Goal: Information Seeking & Learning: Learn about a topic

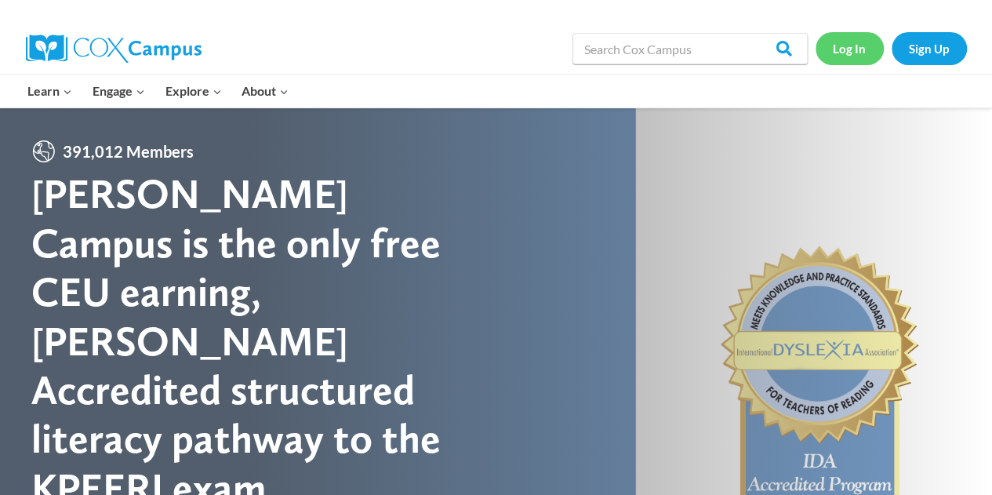
click at [847, 46] on link "Log In" at bounding box center [849, 48] width 68 height 32
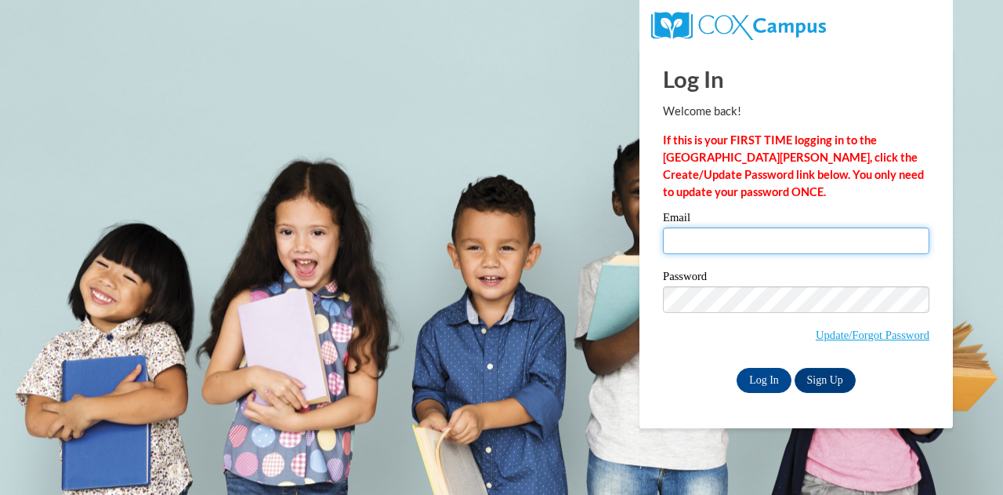
click at [712, 238] on input "Email" at bounding box center [796, 240] width 267 height 27
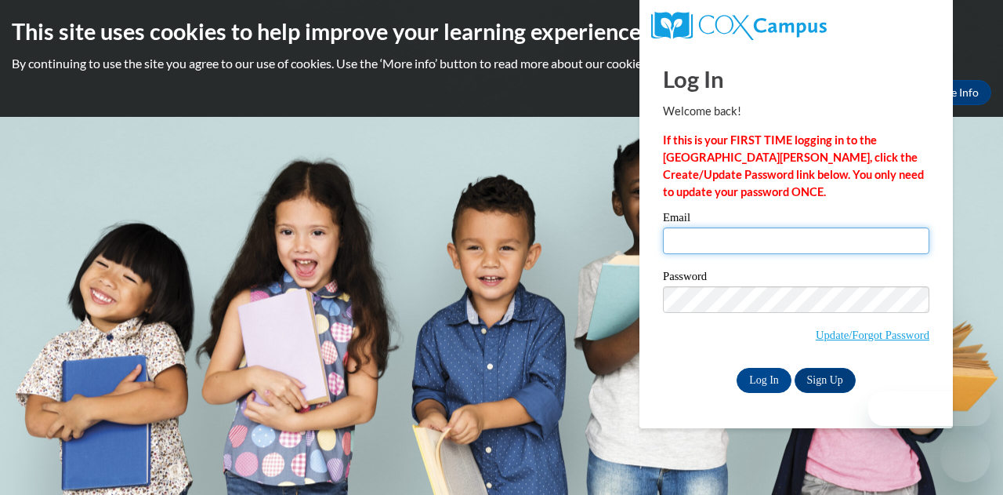
type input "Andthomas2018@gmail.com"
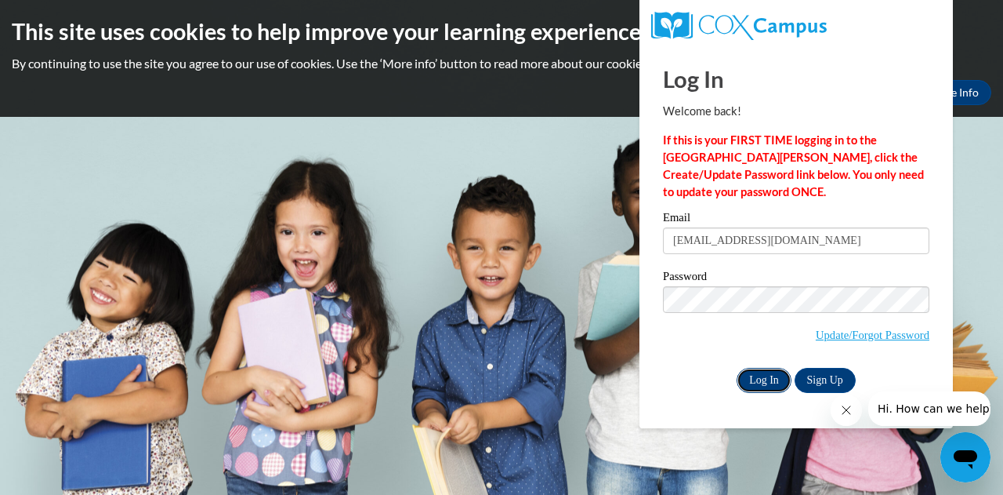
click at [753, 382] on input "Log In" at bounding box center [764, 380] width 55 height 25
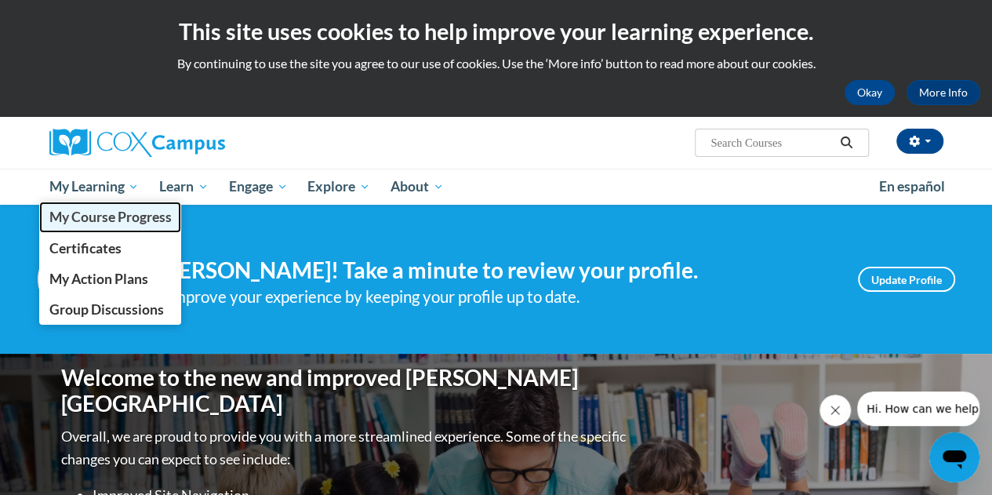
click at [131, 216] on span "My Course Progress" at bounding box center [110, 217] width 122 height 16
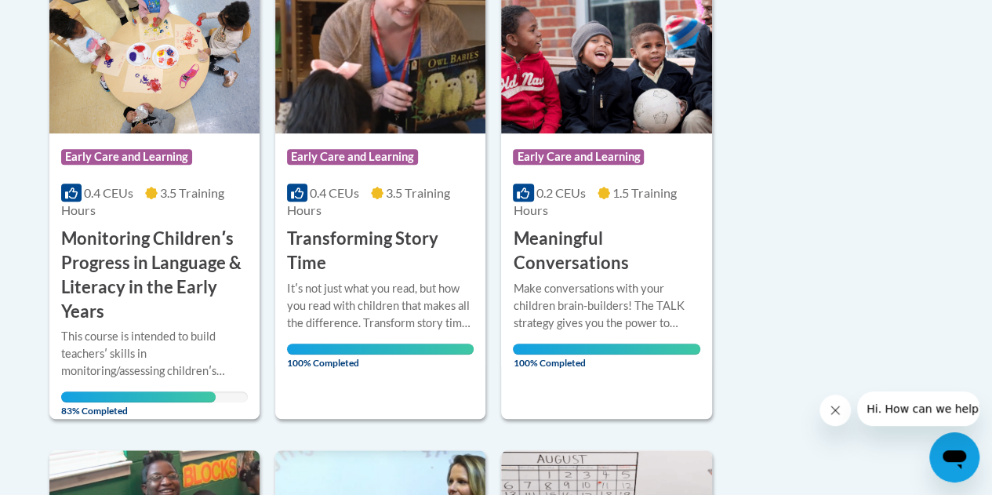
scroll to position [431, 0]
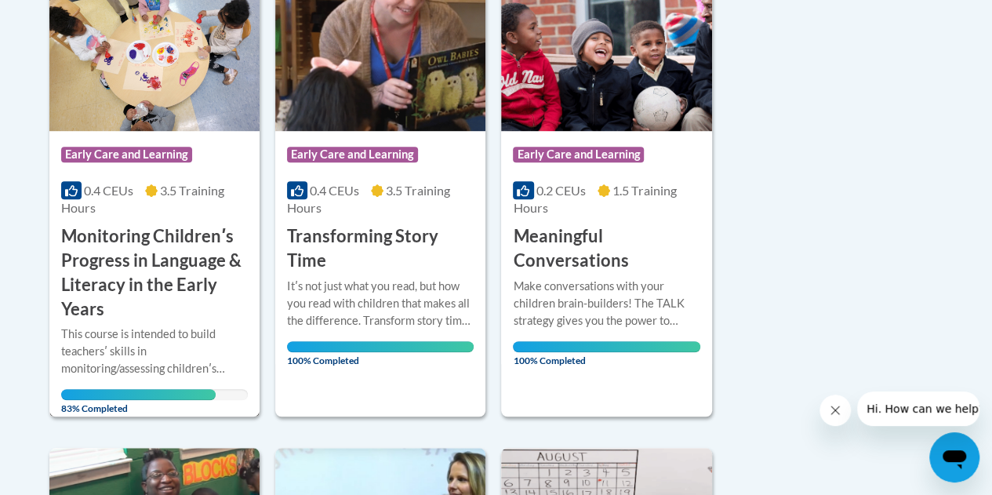
click at [161, 266] on h3 "Monitoring Childrenʹs Progress in Language & Literacy in the Early Years" at bounding box center [154, 272] width 187 height 96
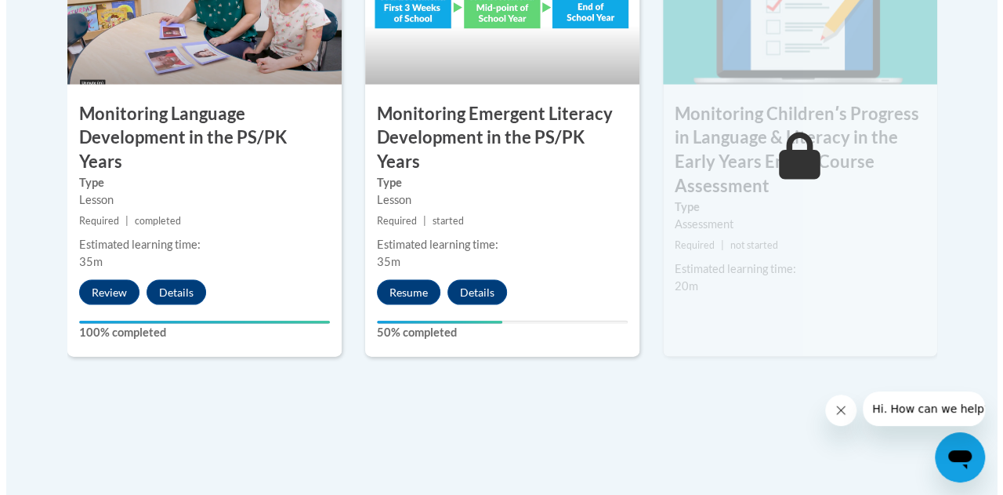
scroll to position [1553, 0]
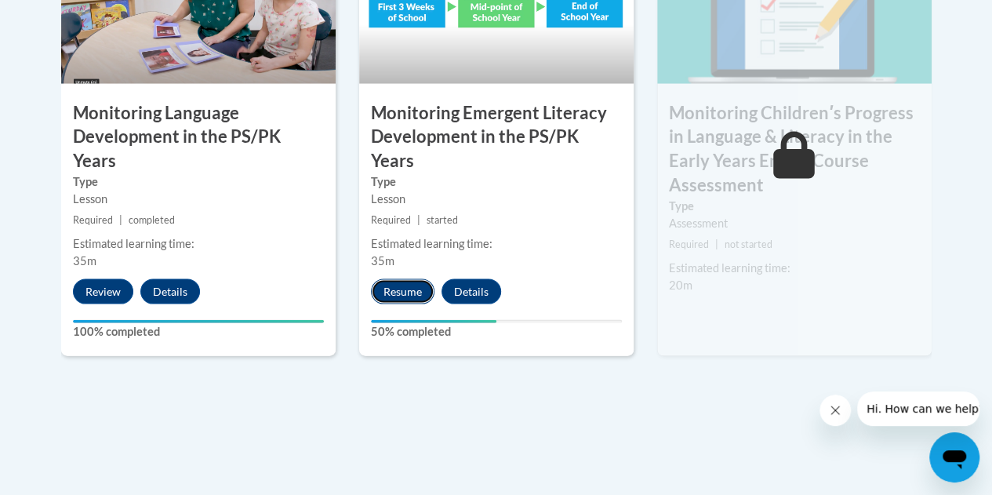
click at [406, 279] on button "Resume" at bounding box center [402, 291] width 63 height 25
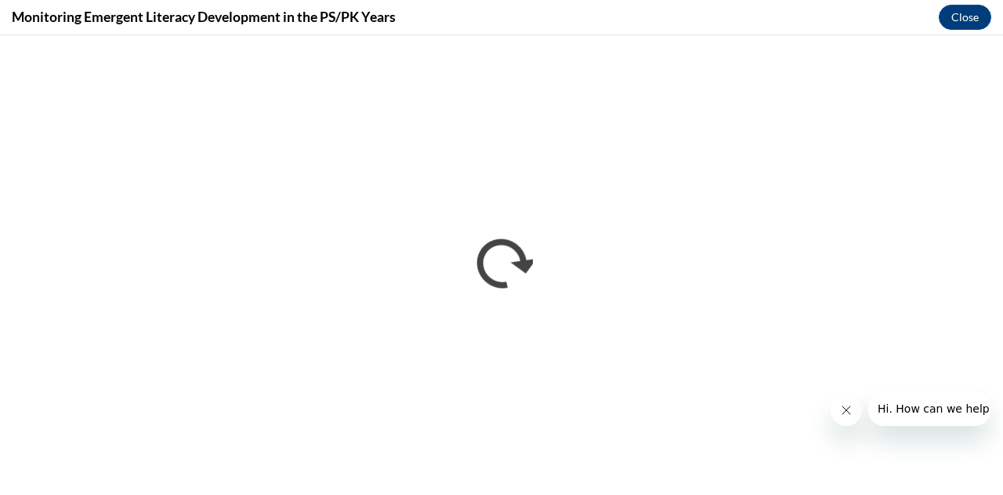
scroll to position [0, 0]
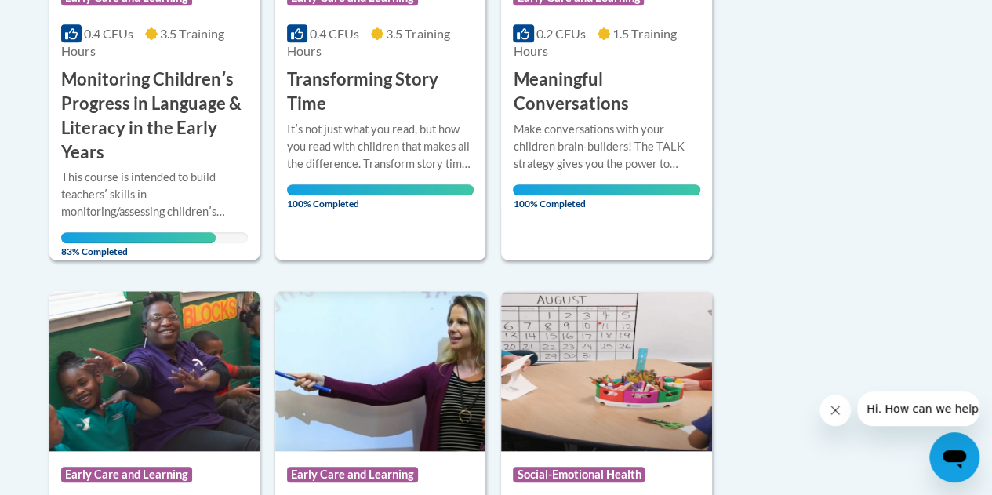
scroll to position [587, 0]
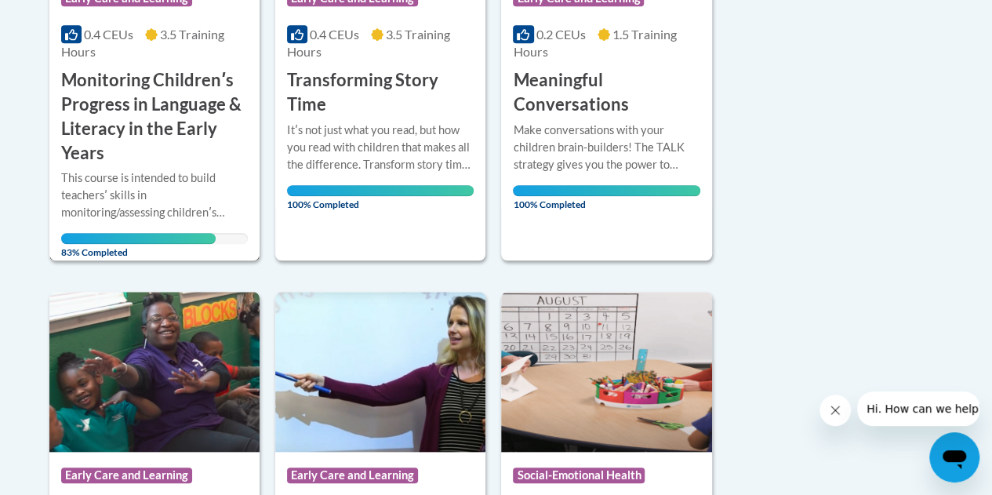
click at [163, 151] on h3 "Monitoring Childrenʹs Progress in Language & Literacy in the Early Years" at bounding box center [154, 116] width 187 height 96
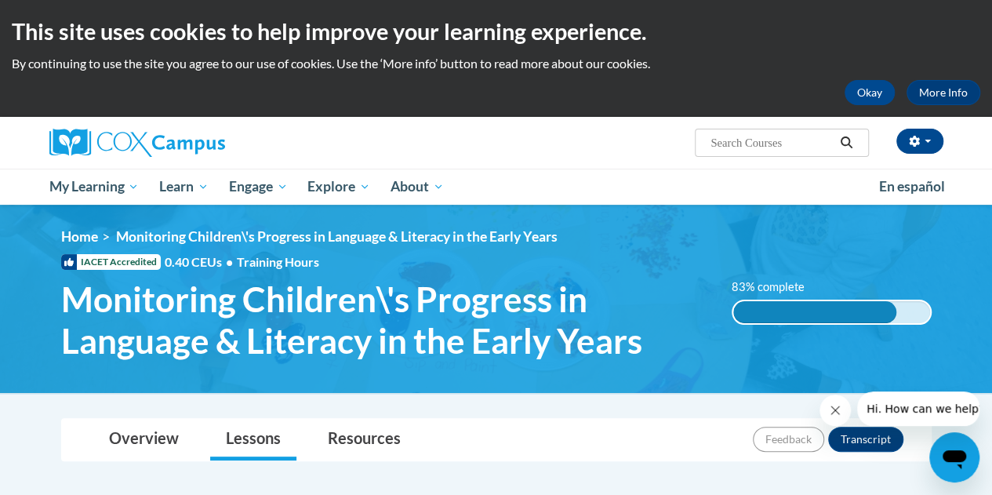
click at [789, 313] on div "83% complete" at bounding box center [814, 312] width 163 height 22
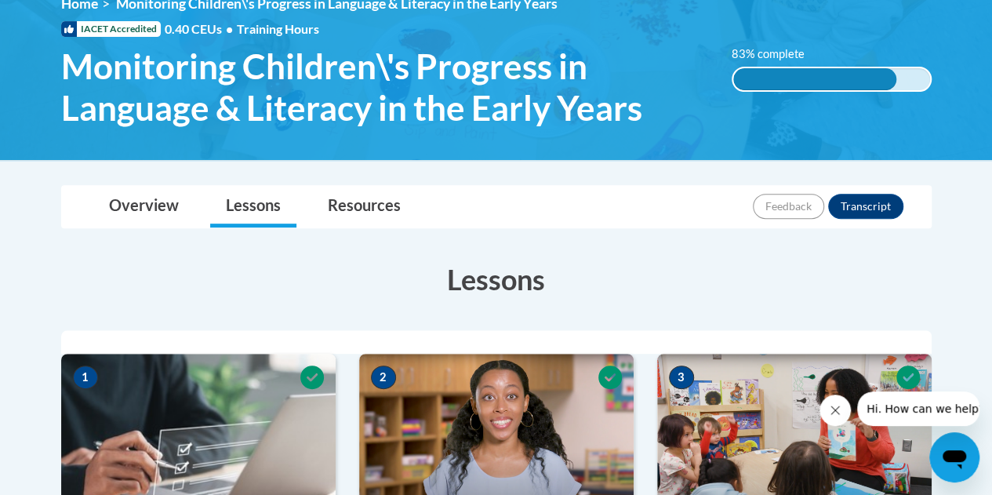
scroll to position [234, 0]
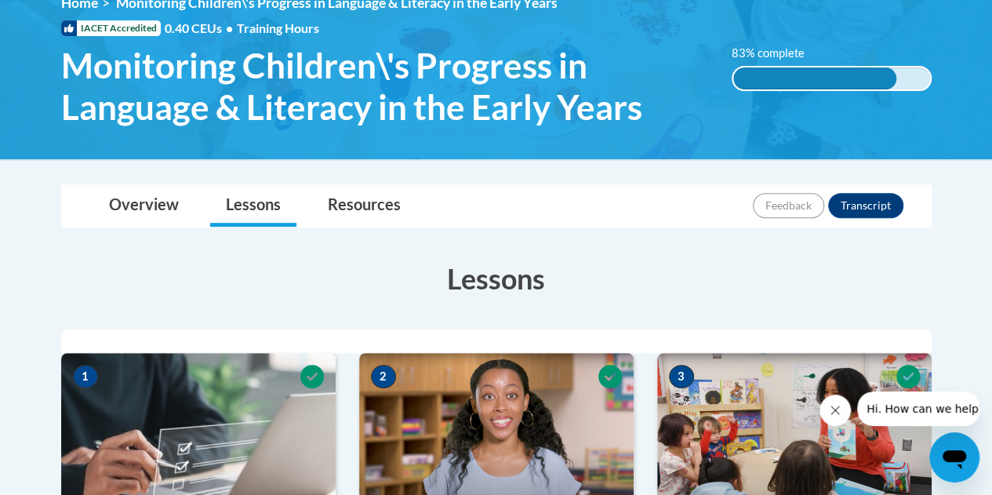
click at [800, 82] on div "83% complete" at bounding box center [814, 78] width 163 height 22
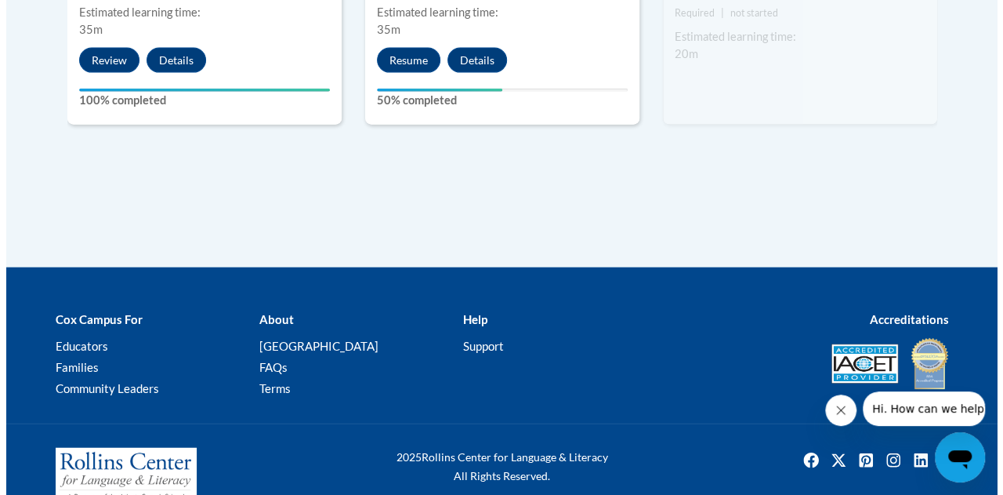
scroll to position [1789, 0]
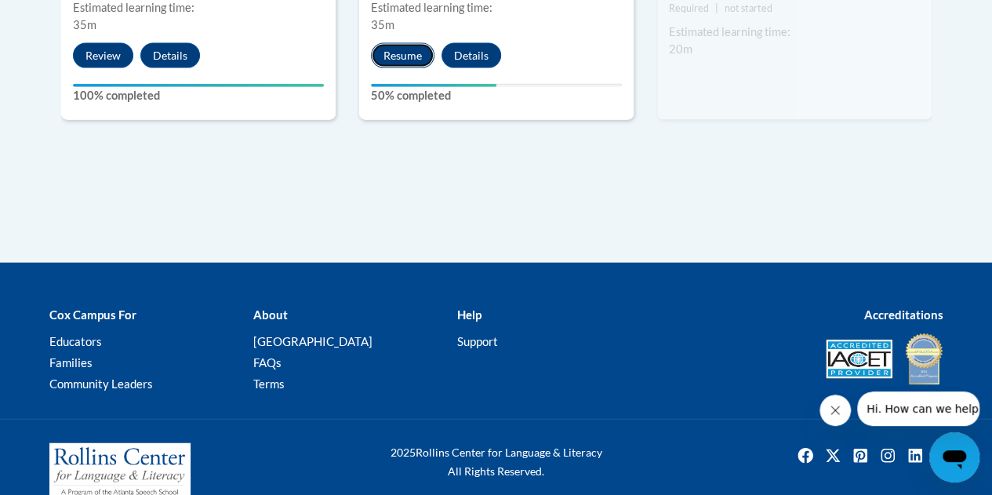
click at [398, 43] on button "Resume" at bounding box center [402, 55] width 63 height 25
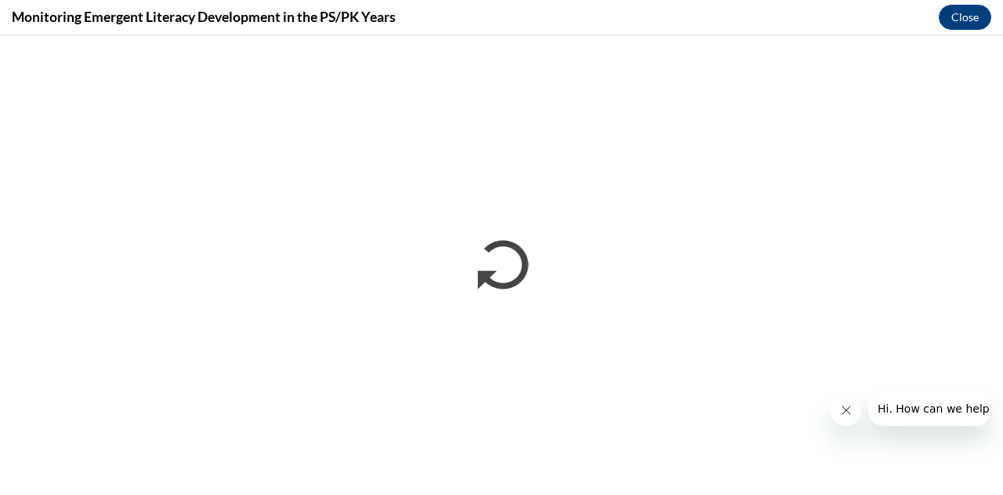
scroll to position [0, 0]
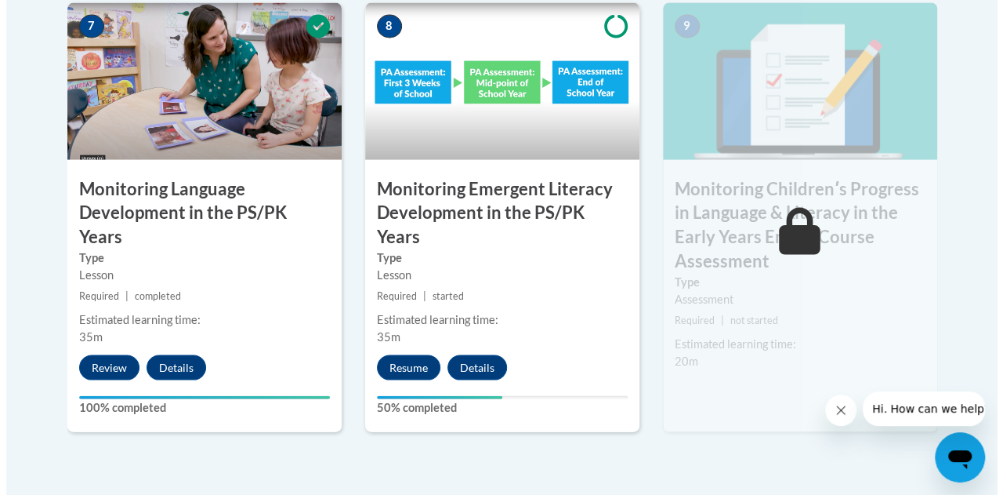
scroll to position [1477, 0]
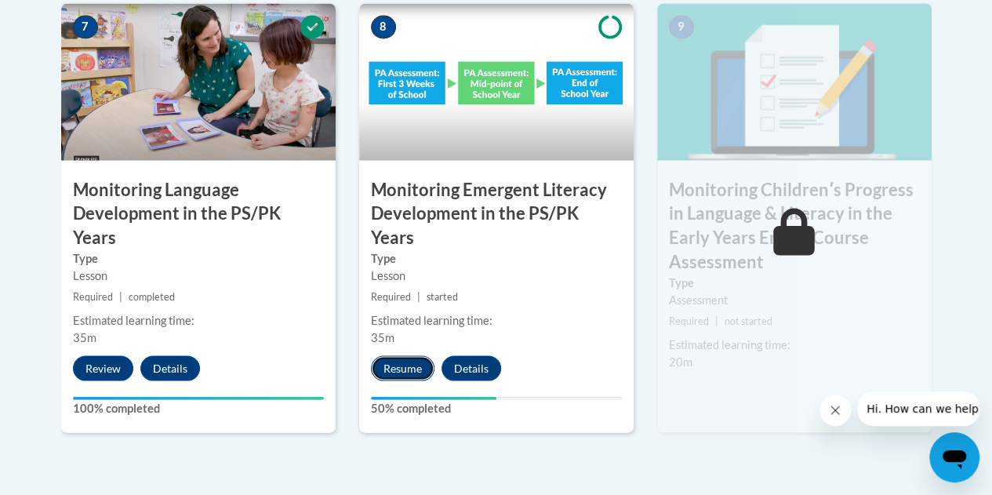
click at [397, 355] on button "Resume" at bounding box center [402, 367] width 63 height 25
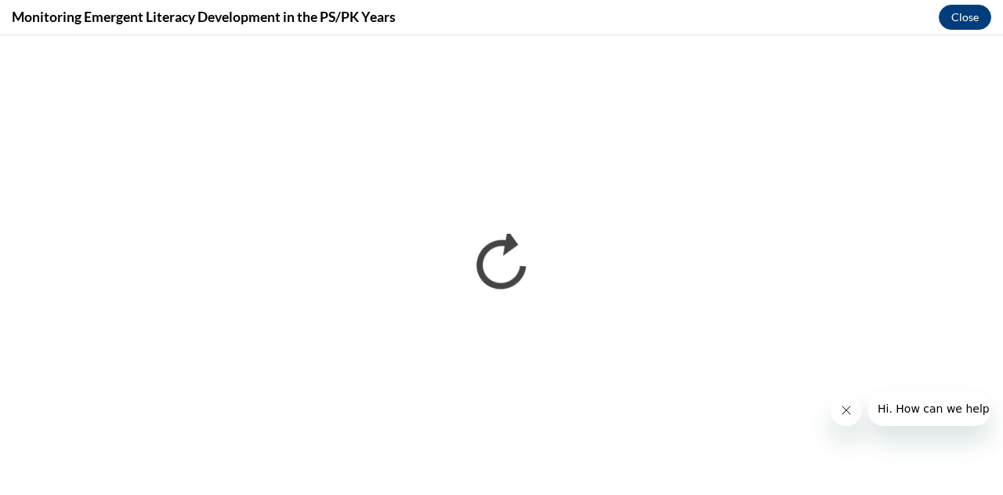
scroll to position [0, 0]
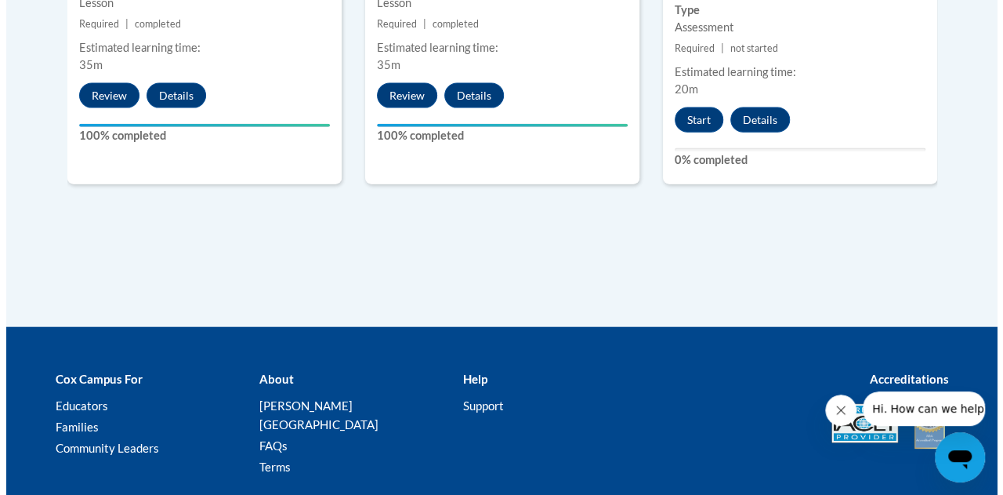
scroll to position [1715, 0]
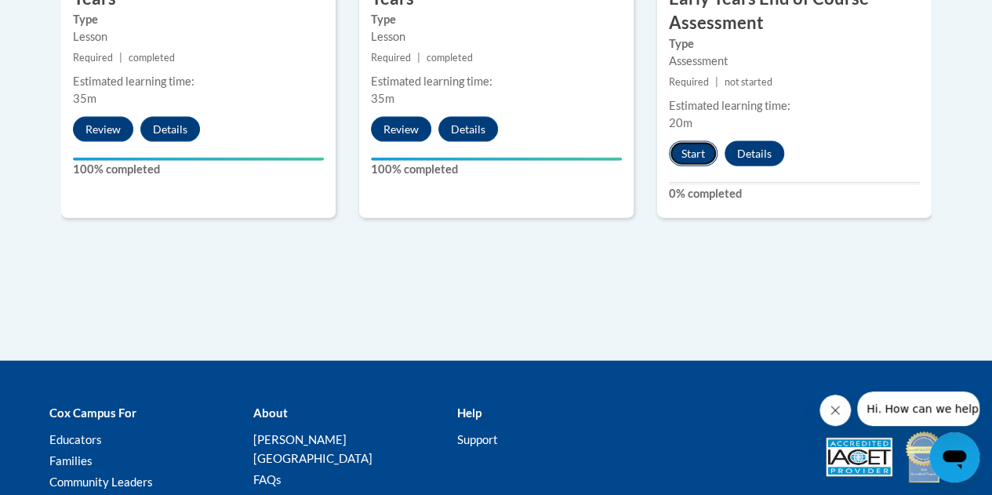
click at [687, 147] on button "Start" at bounding box center [693, 153] width 49 height 25
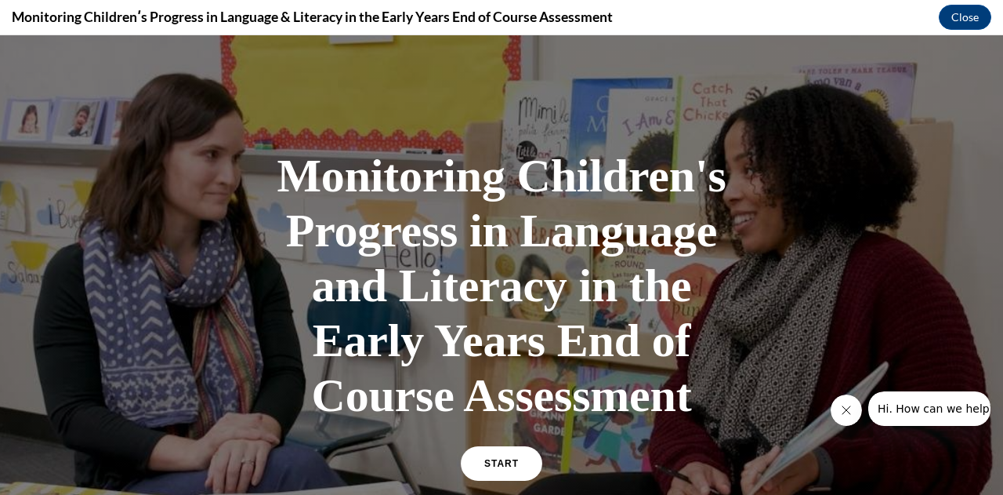
scroll to position [93, 0]
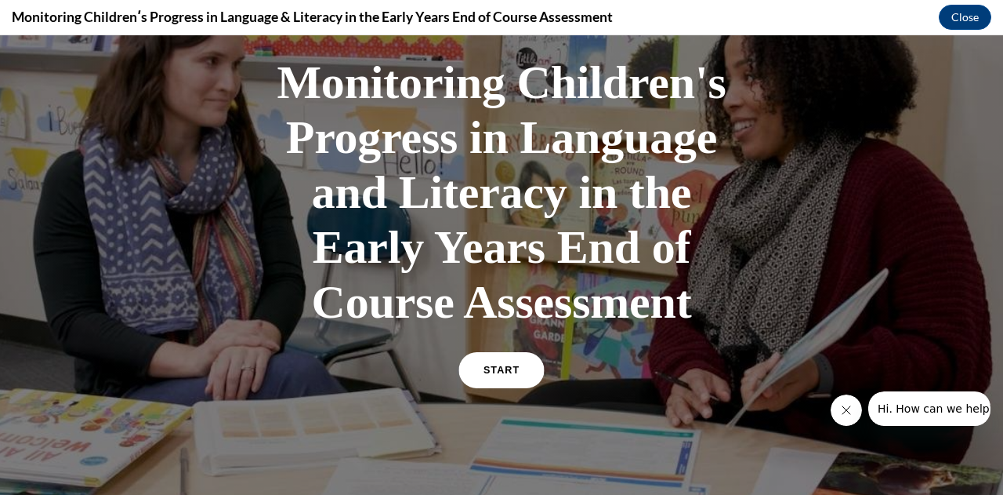
click at [489, 369] on span "START" at bounding box center [502, 371] width 36 height 12
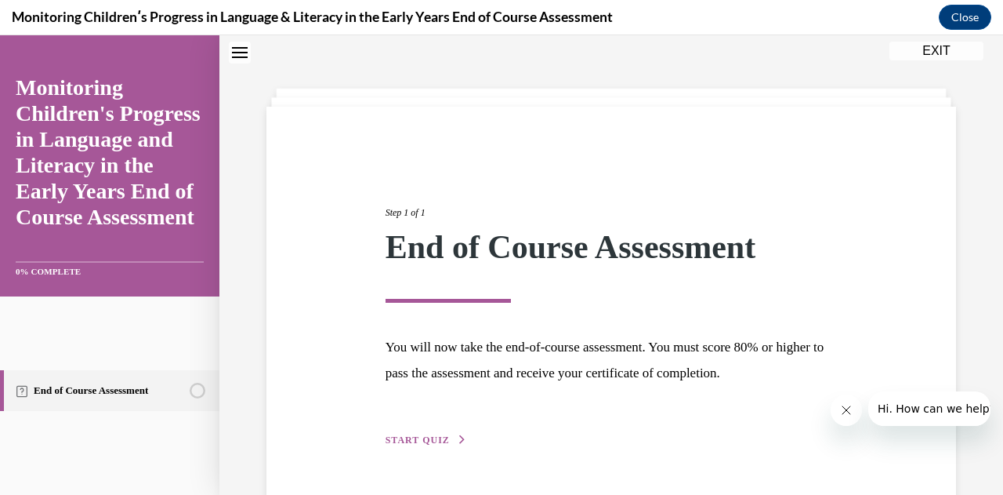
scroll to position [96, 0]
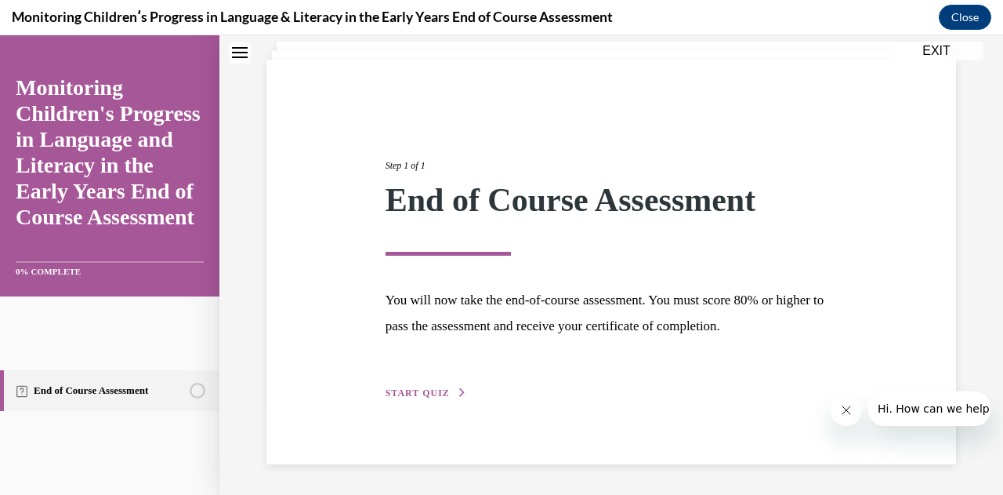
click at [411, 389] on span "START QUIZ" at bounding box center [418, 392] width 64 height 11
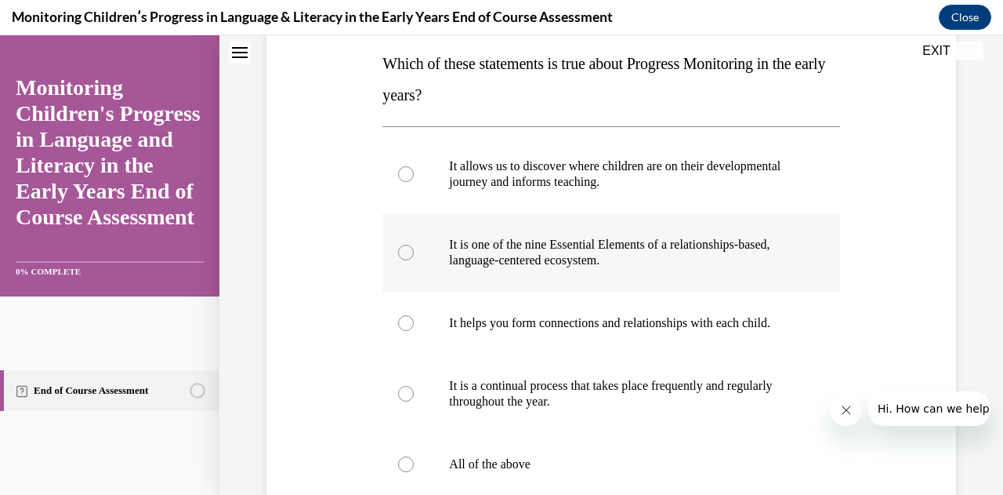
scroll to position [301, 0]
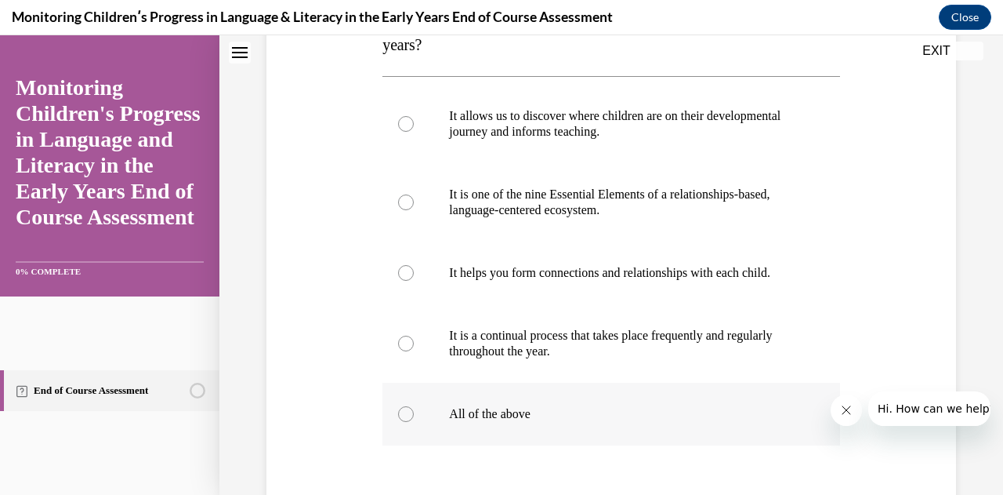
click at [407, 422] on div at bounding box center [406, 414] width 16 height 16
click at [407, 422] on input "All of the above" at bounding box center [406, 414] width 16 height 16
radio input "true"
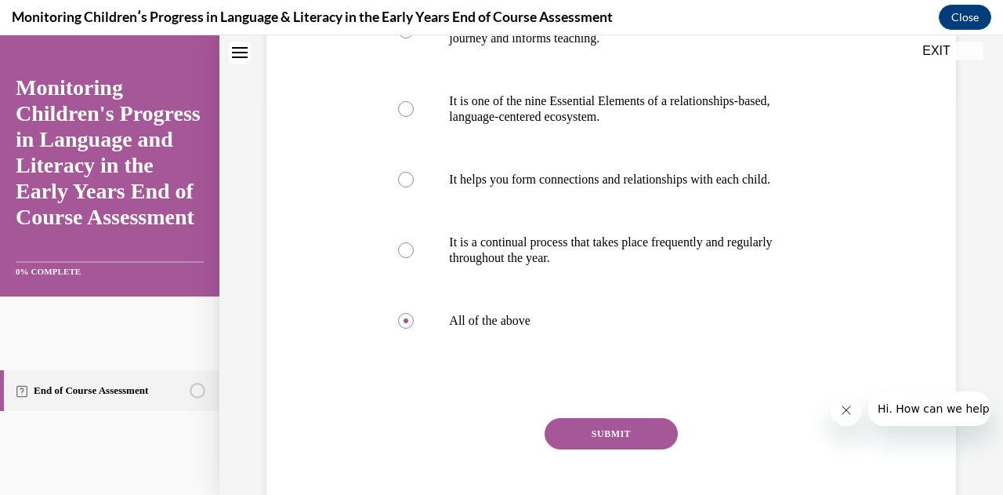
click at [572, 443] on button "SUBMIT" at bounding box center [611, 433] width 133 height 31
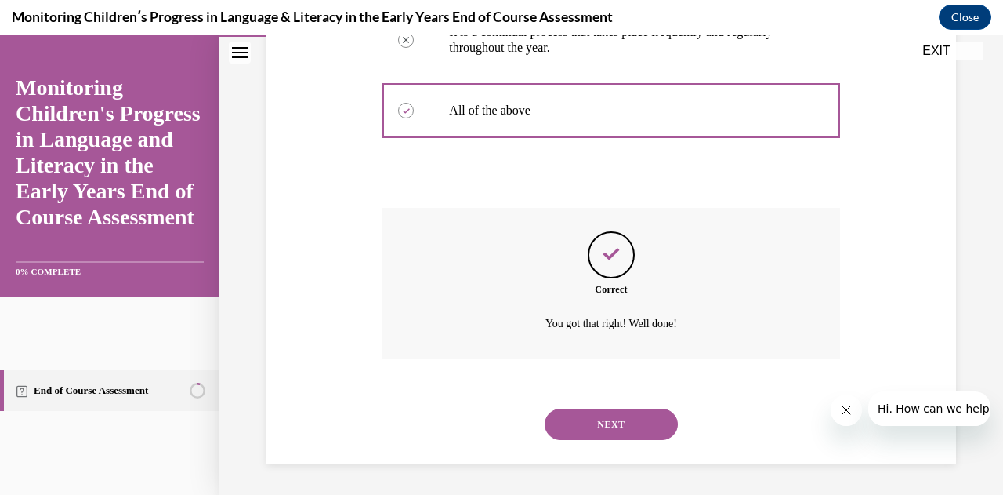
scroll to position [619, 0]
click at [566, 422] on button "NEXT" at bounding box center [611, 423] width 133 height 31
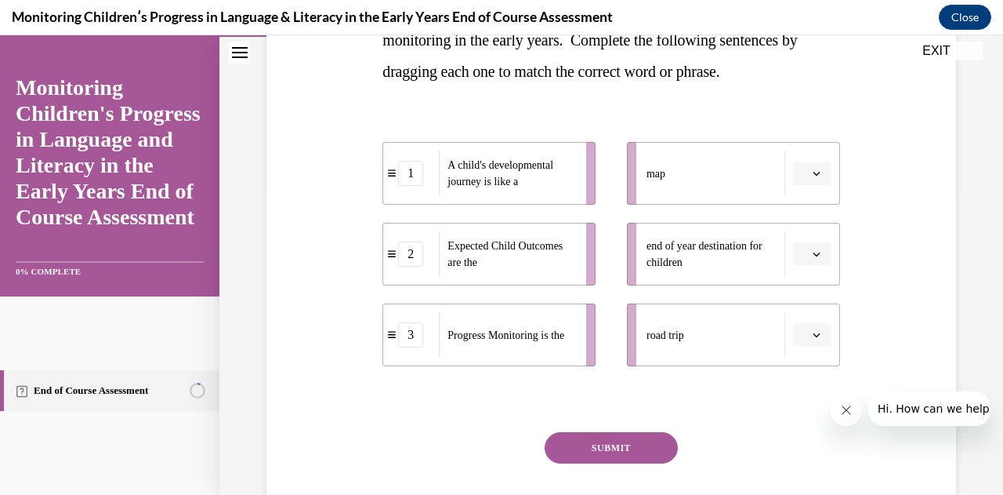
scroll to position [308, 0]
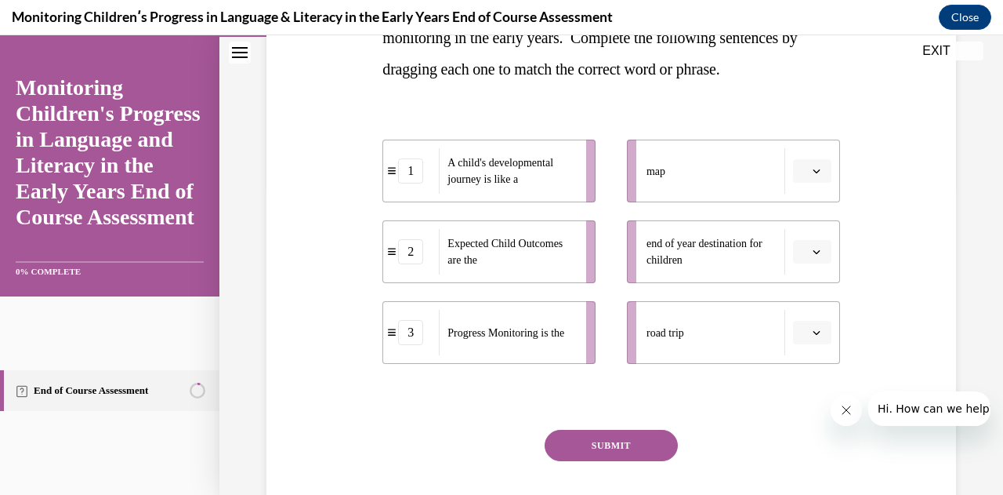
click at [704, 324] on div "road trip" at bounding box center [716, 332] width 139 height 45
click at [817, 330] on button "button" at bounding box center [812, 333] width 38 height 24
click at [807, 396] on div "1" at bounding box center [800, 398] width 38 height 31
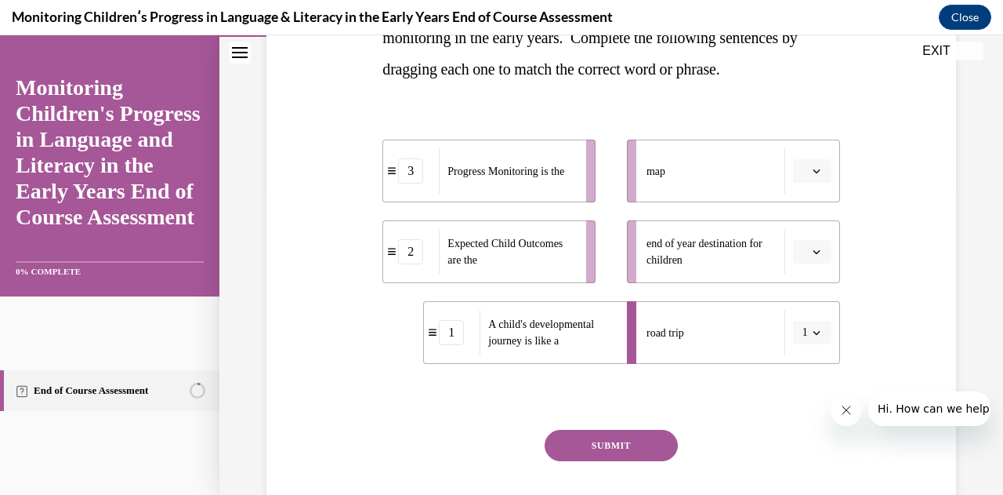
click at [805, 245] on button "button" at bounding box center [812, 252] width 38 height 24
click at [796, 348] on span "2" at bounding box center [795, 349] width 5 height 13
click at [811, 169] on span "button" at bounding box center [816, 170] width 11 height 11
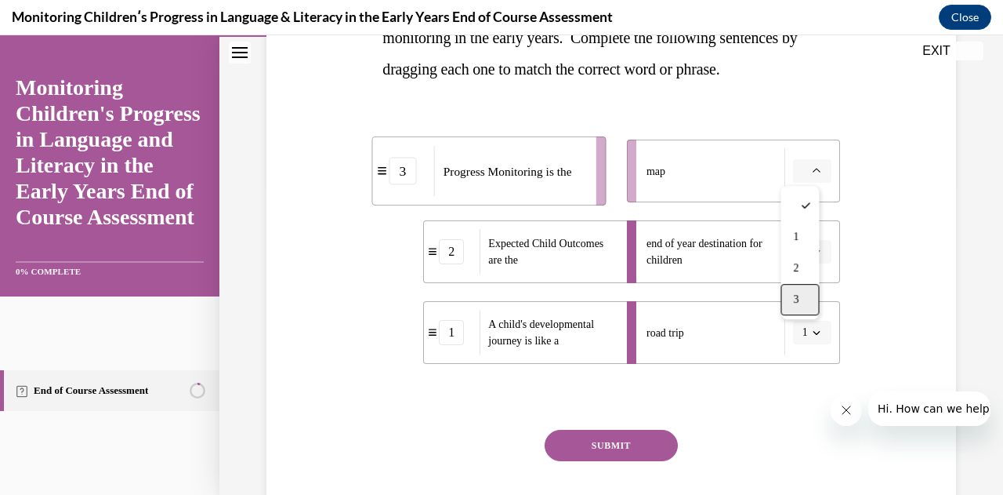
click at [803, 299] on div "3" at bounding box center [800, 299] width 38 height 31
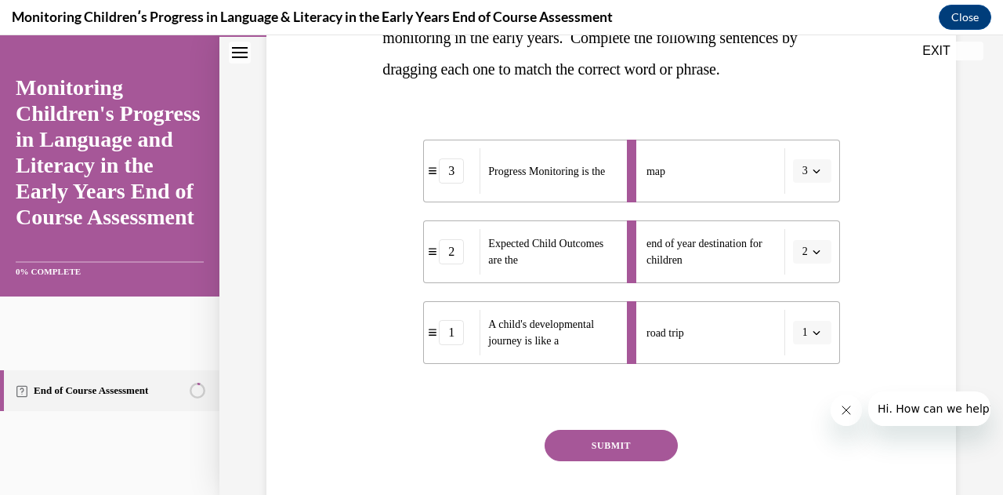
click at [592, 441] on button "SUBMIT" at bounding box center [611, 445] width 133 height 31
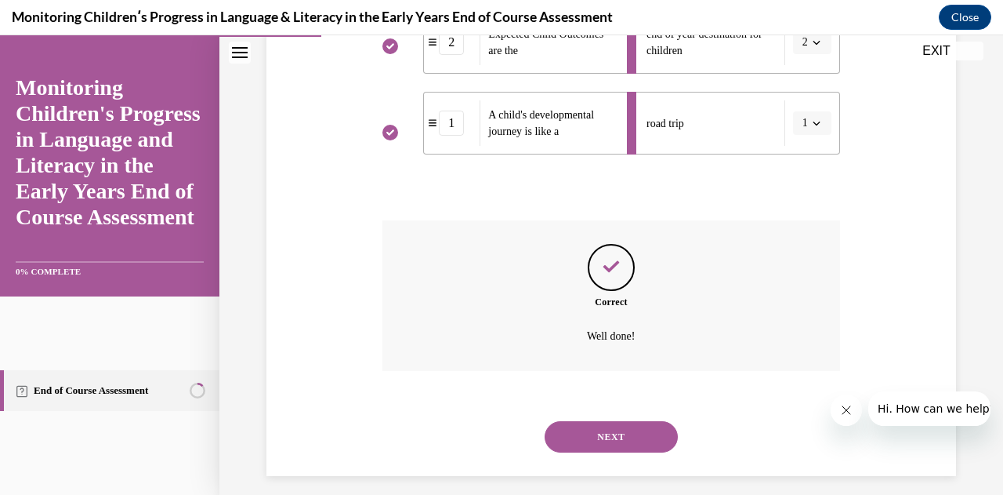
scroll to position [529, 0]
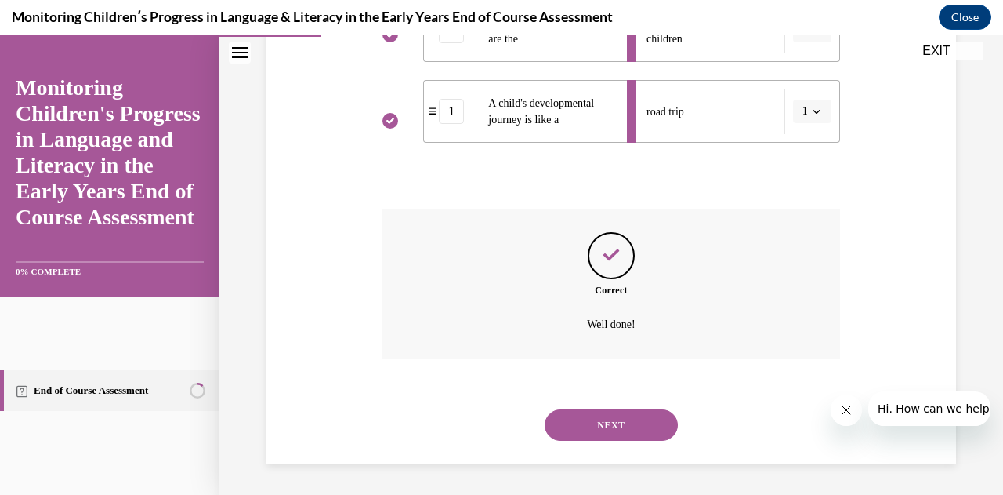
click at [611, 419] on button "NEXT" at bounding box center [611, 424] width 133 height 31
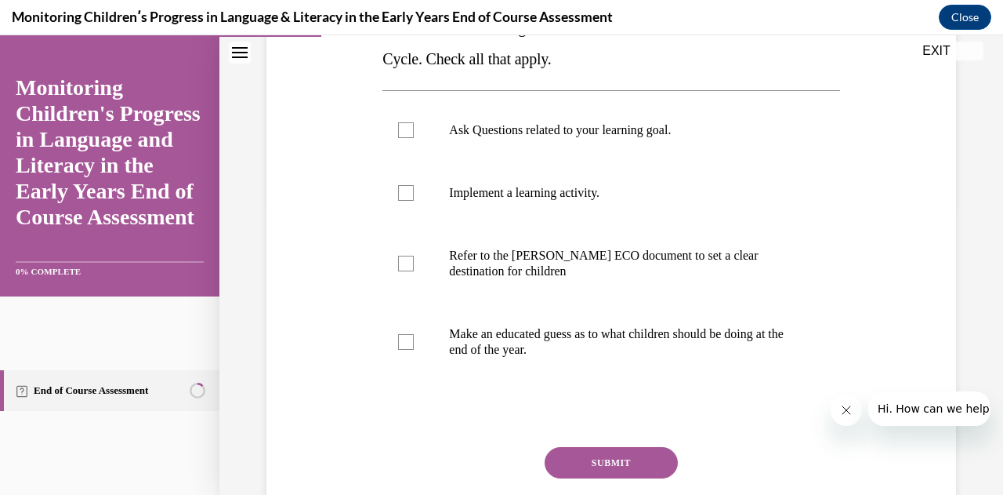
scroll to position [286, 0]
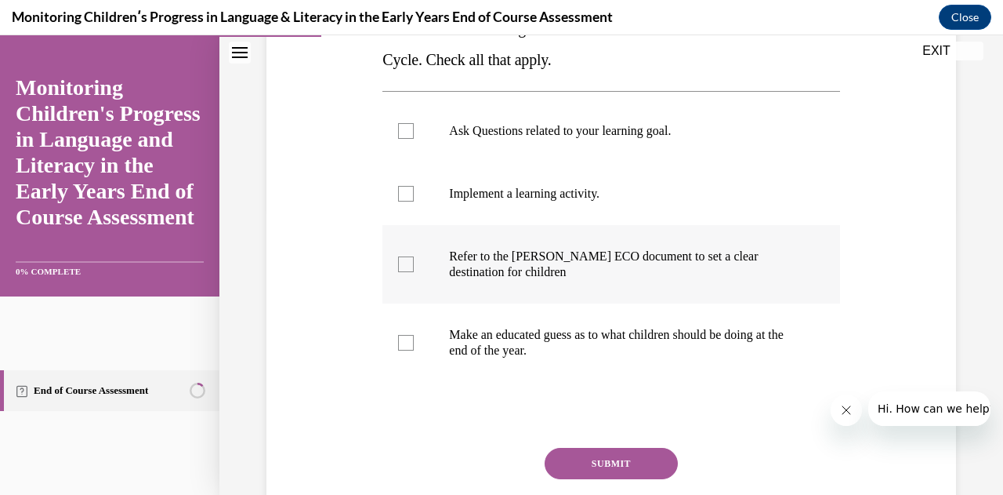
click at [409, 264] on div at bounding box center [406, 264] width 16 height 16
click at [409, 264] on input "Refer to the [PERSON_NAME] ECO document to set a clear destination for children" at bounding box center [406, 264] width 16 height 16
checkbox input "true"
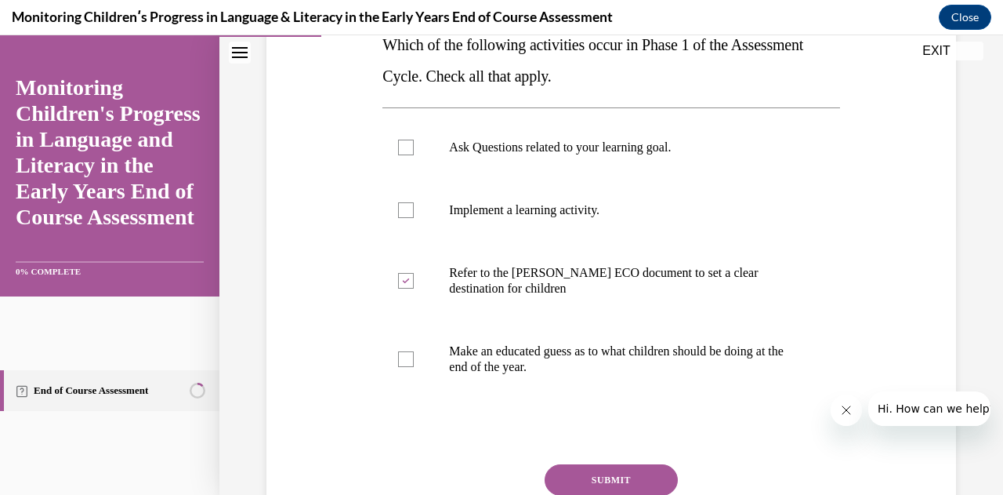
scroll to position [267, 0]
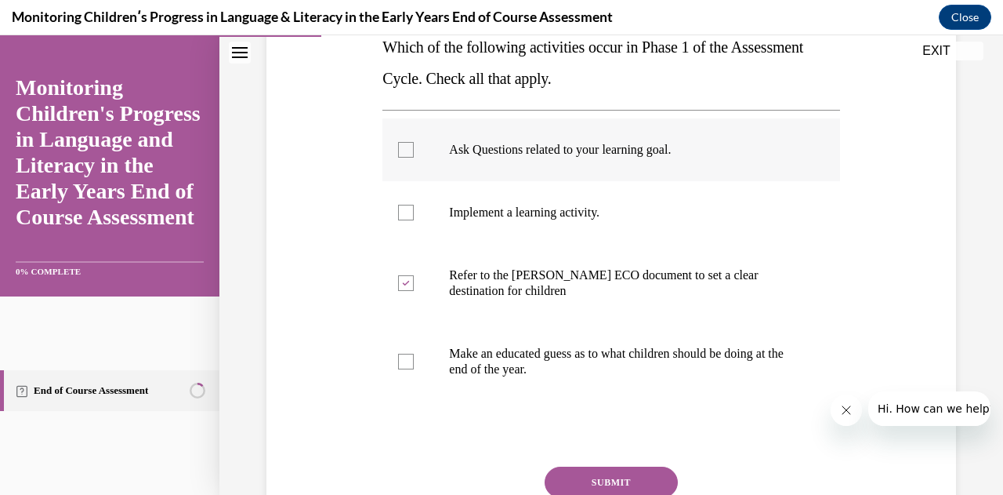
click at [414, 153] on label "Ask Questions related to your learning goal." at bounding box center [611, 149] width 457 height 63
click at [414, 153] on input "Ask Questions related to your learning goal." at bounding box center [406, 150] width 16 height 16
checkbox input "true"
click at [414, 368] on label "Make an educated guess as to what children should be doing at the end of the ye…" at bounding box center [611, 361] width 457 height 78
click at [414, 368] on input "Make an educated guess as to what children should be doing at the end of the ye…" at bounding box center [406, 362] width 16 height 16
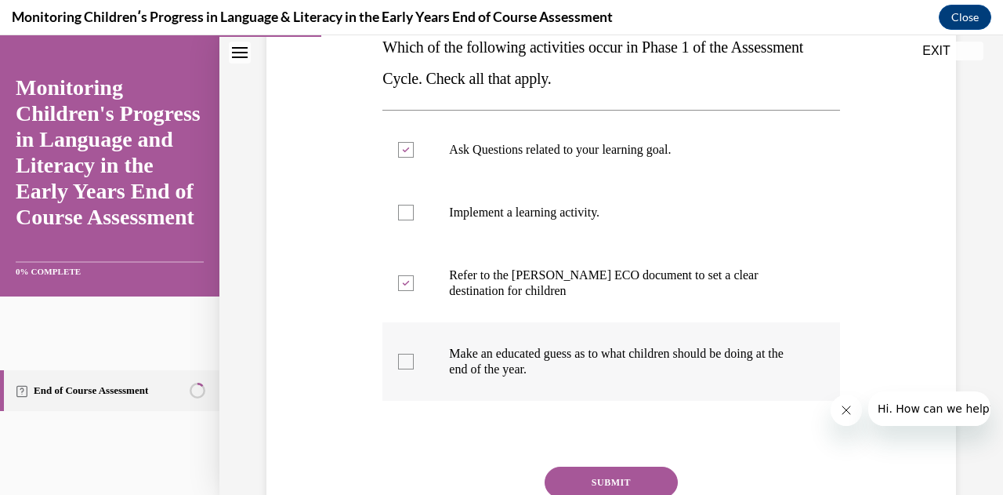
checkbox input "true"
click at [412, 217] on div at bounding box center [406, 213] width 16 height 16
click at [412, 217] on input "Implement a learning activity." at bounding box center [406, 213] width 16 height 16
checkbox input "true"
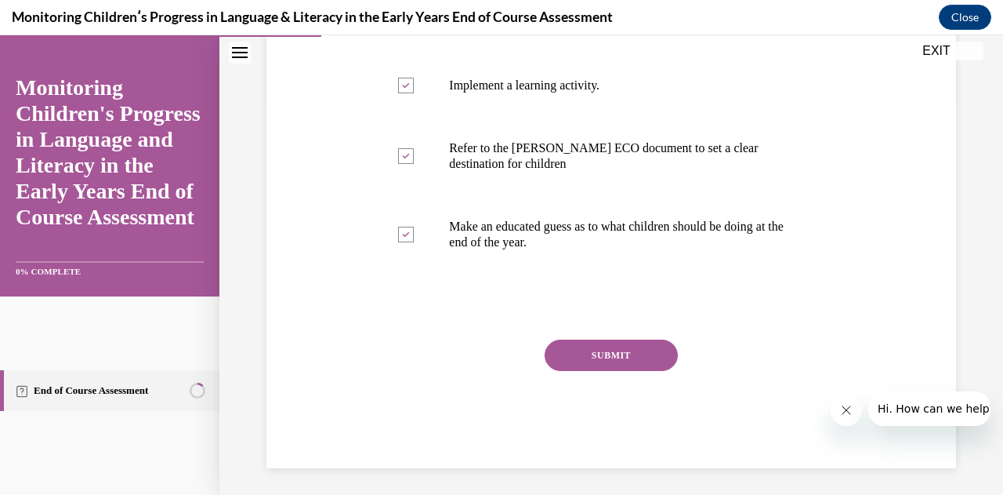
click at [599, 360] on button "SUBMIT" at bounding box center [611, 354] width 133 height 31
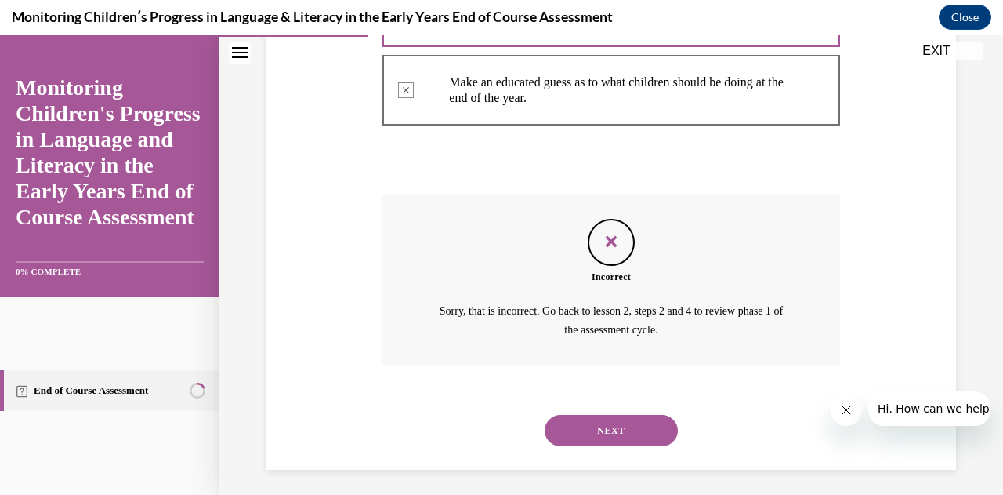
scroll to position [543, 0]
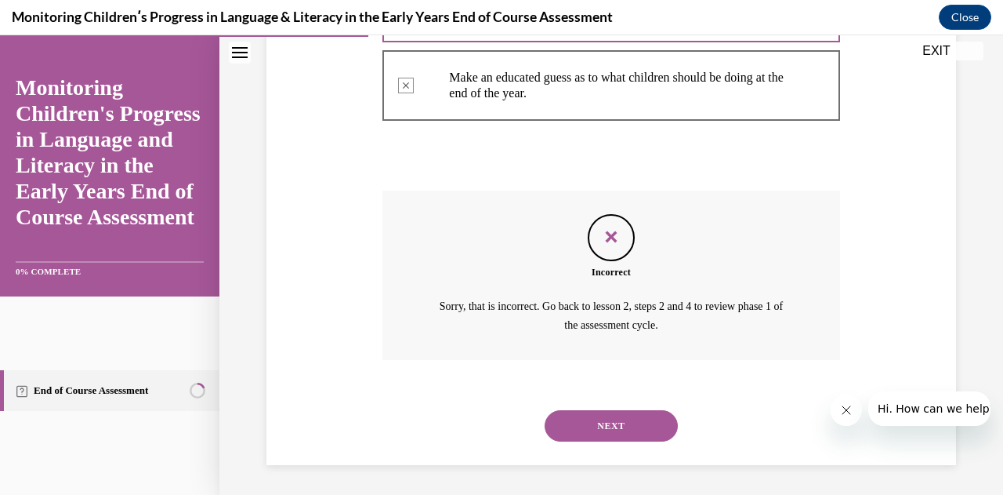
click at [597, 415] on button "NEXT" at bounding box center [611, 425] width 133 height 31
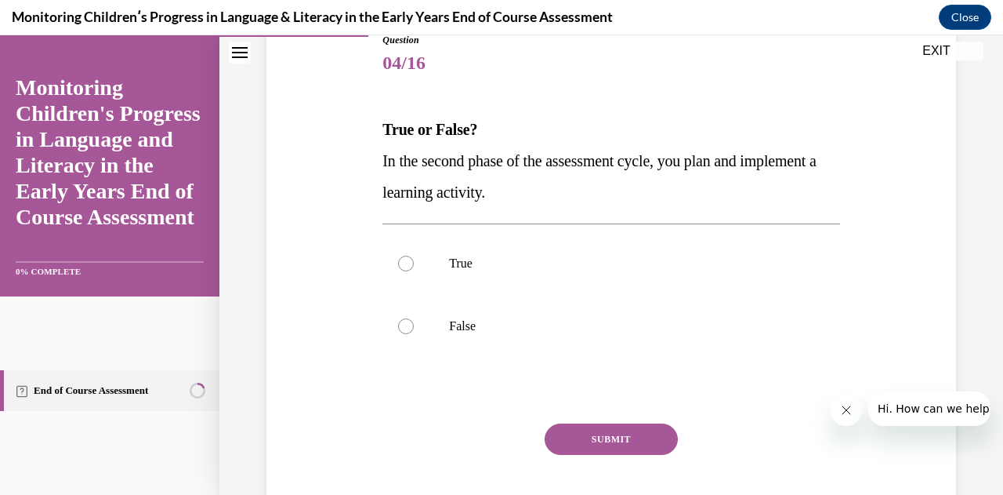
scroll to position [185, 0]
click at [411, 270] on label "True" at bounding box center [611, 263] width 457 height 63
click at [411, 270] on input "True" at bounding box center [406, 264] width 16 height 16
radio input "true"
click at [596, 435] on button "SUBMIT" at bounding box center [611, 438] width 133 height 31
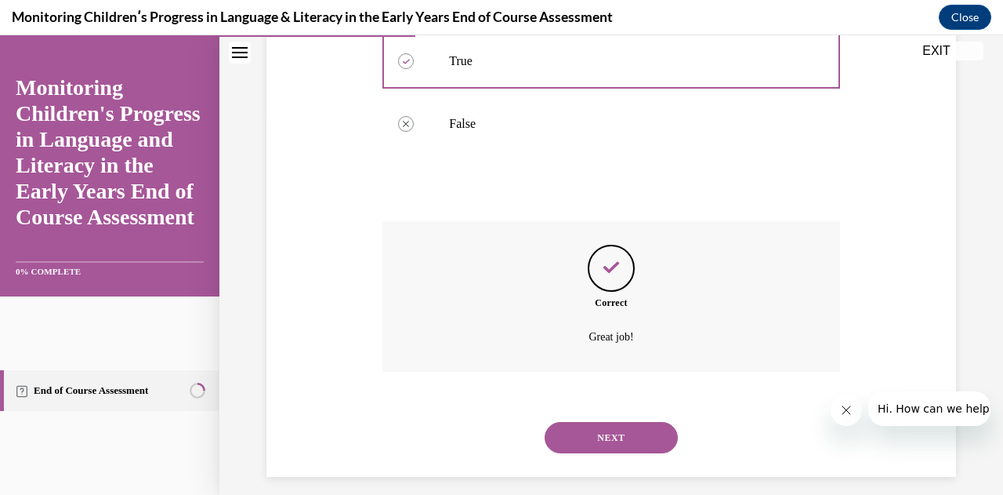
scroll to position [400, 0]
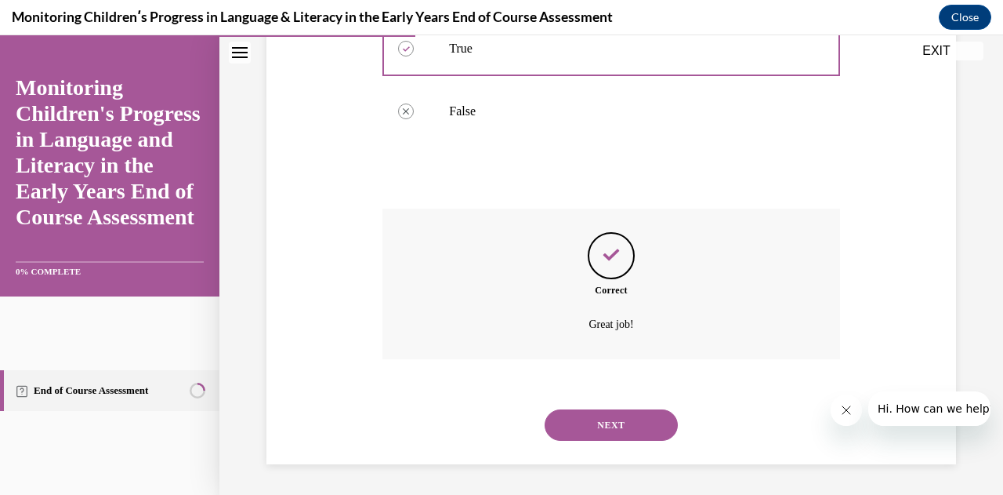
click at [593, 424] on button "NEXT" at bounding box center [611, 424] width 133 height 31
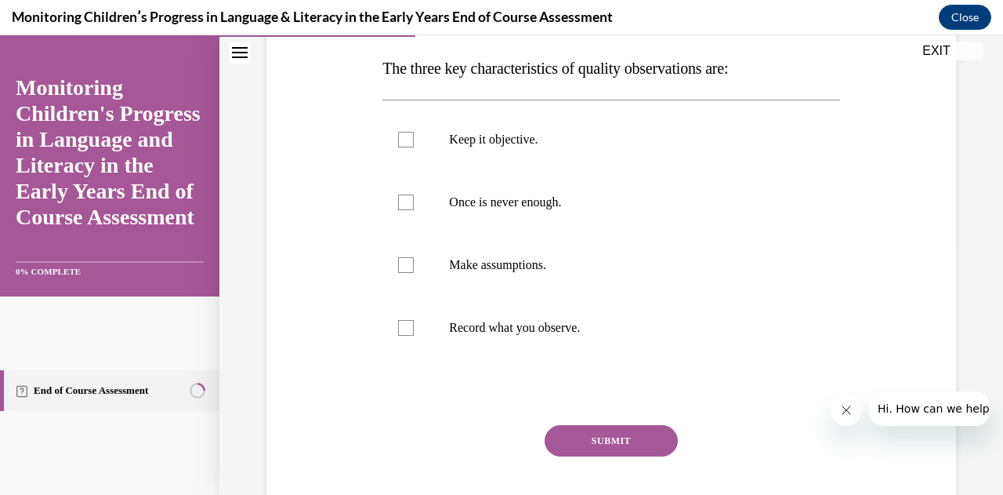
scroll to position [245, 0]
click at [406, 145] on div at bounding box center [406, 141] width 16 height 16
click at [406, 145] on input "Keep it objective." at bounding box center [406, 141] width 16 height 16
checkbox input "true"
click at [407, 207] on div at bounding box center [406, 204] width 16 height 16
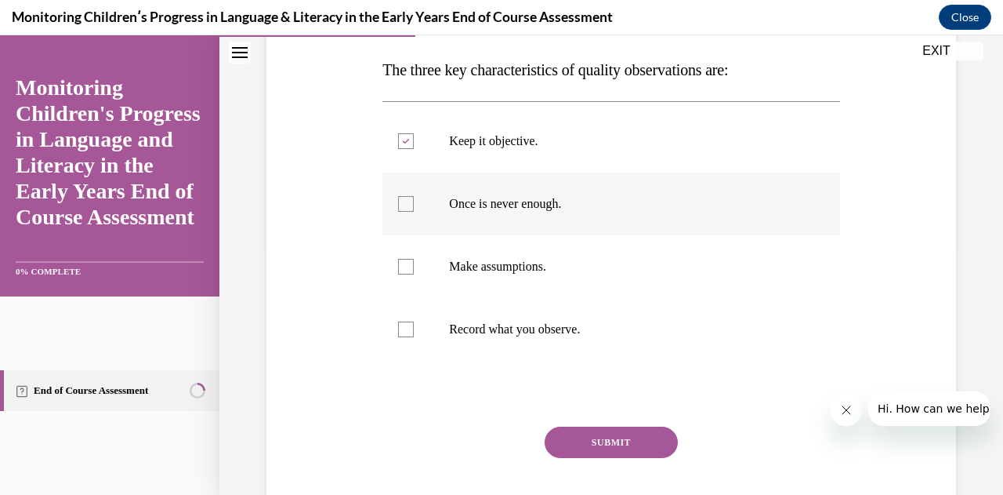
click at [407, 207] on input "Once is never enough." at bounding box center [406, 204] width 16 height 16
checkbox input "true"
click at [409, 323] on div at bounding box center [406, 329] width 16 height 16
click at [409, 323] on input "Record what you observe." at bounding box center [406, 329] width 16 height 16
checkbox input "true"
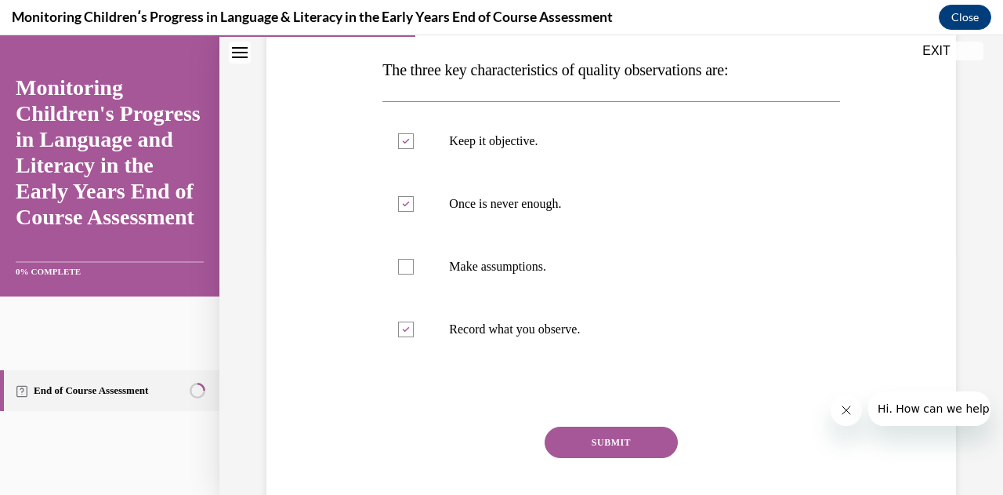
click at [597, 441] on button "SUBMIT" at bounding box center [611, 441] width 133 height 31
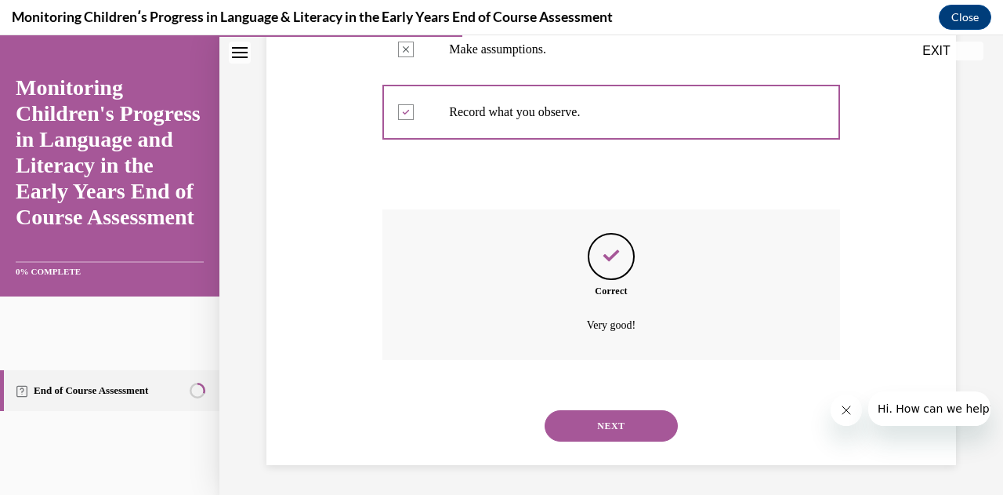
scroll to position [463, 0]
click at [600, 426] on button "NEXT" at bounding box center [611, 424] width 133 height 31
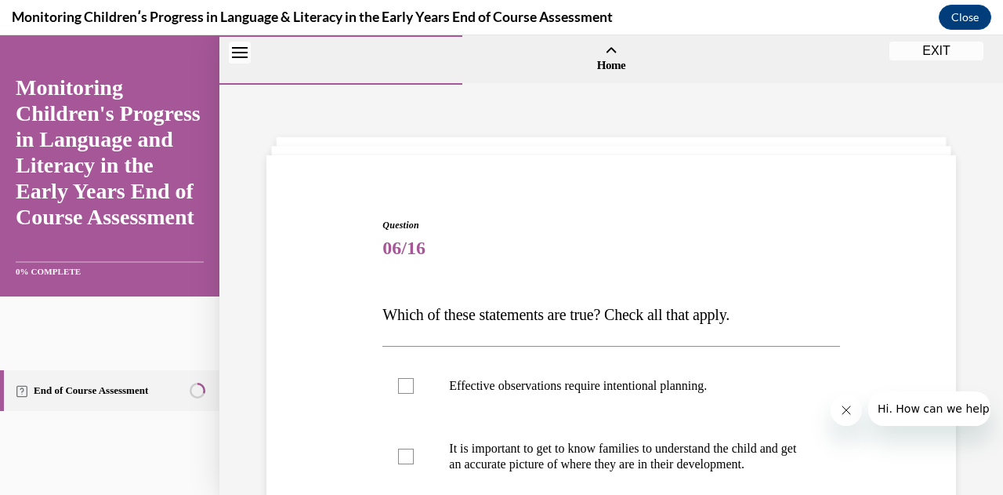
scroll to position [176, 0]
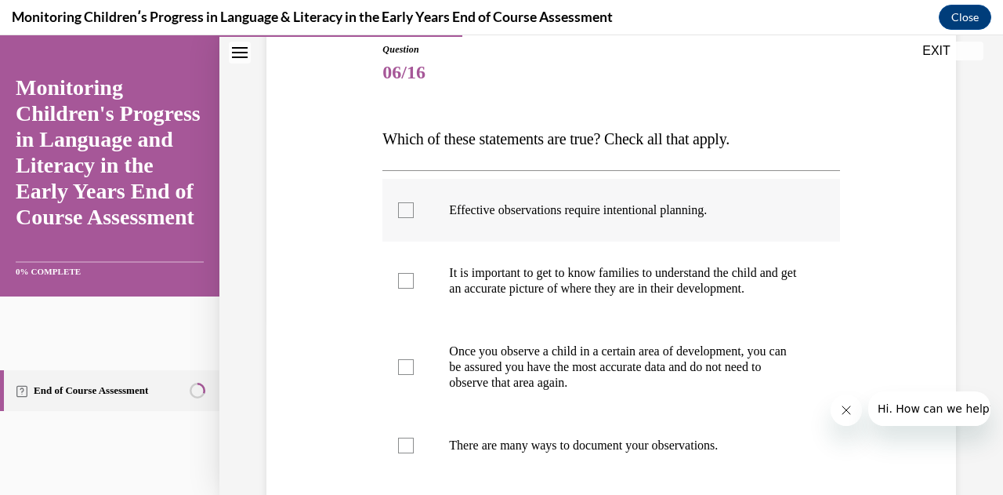
click at [406, 211] on div at bounding box center [406, 210] width 16 height 16
click at [406, 211] on input "Effective observations require intentional planning." at bounding box center [406, 210] width 16 height 16
checkbox input "true"
click at [405, 288] on div at bounding box center [406, 281] width 16 height 16
click at [405, 288] on input "It is important to get to know families to understand the child and get an accu…" at bounding box center [406, 281] width 16 height 16
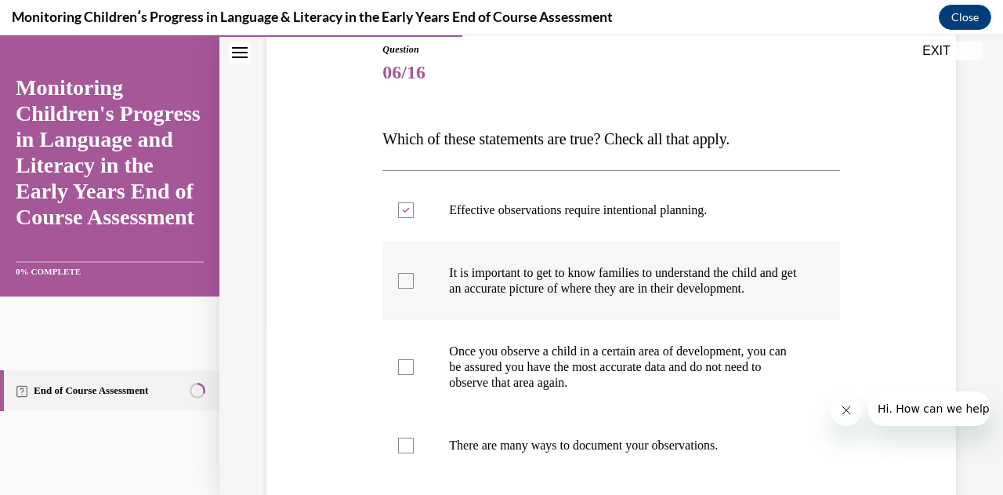
checkbox input "true"
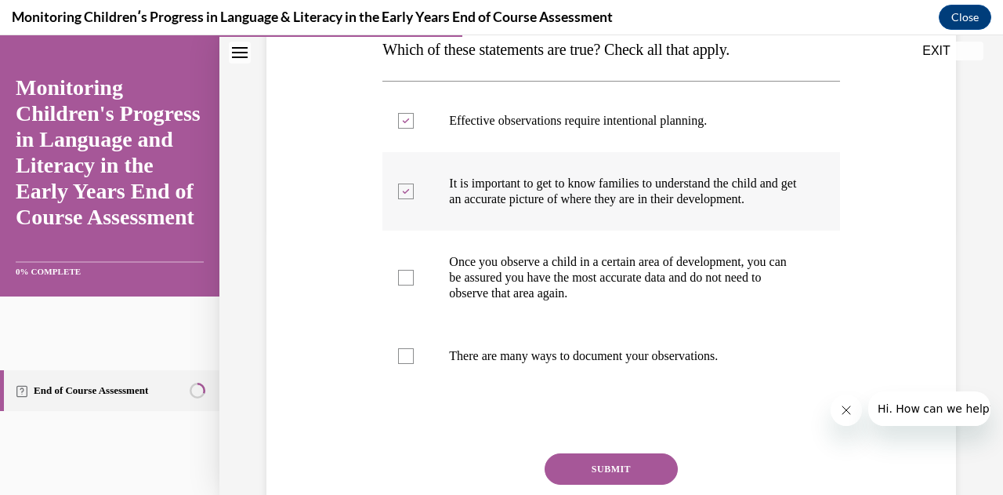
scroll to position [266, 0]
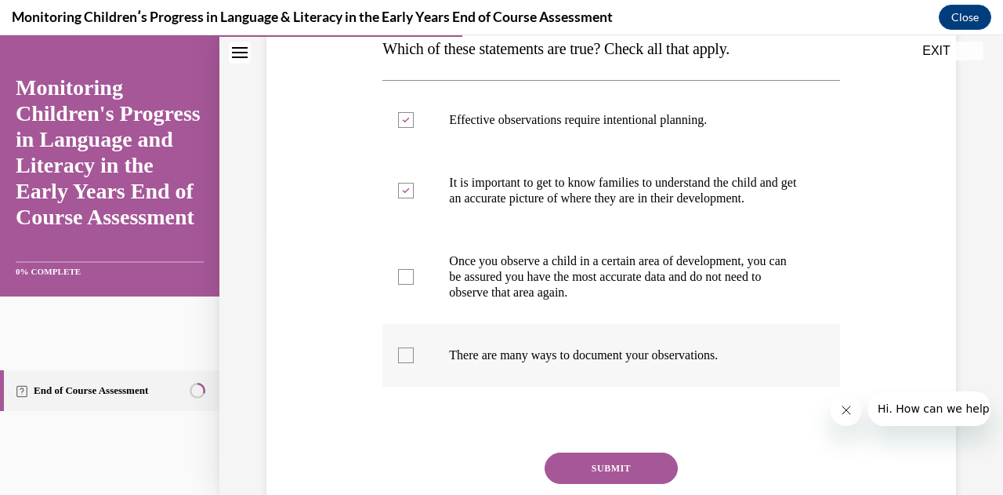
click at [405, 363] on div at bounding box center [406, 355] width 16 height 16
click at [405, 363] on input "There are many ways to document your observations." at bounding box center [406, 355] width 16 height 16
checkbox input "true"
click at [582, 480] on button "SUBMIT" at bounding box center [611, 467] width 133 height 31
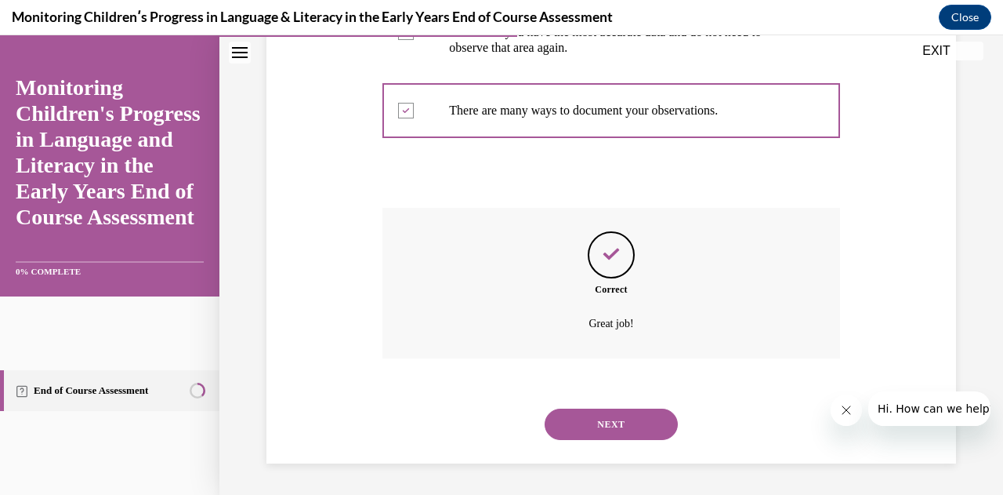
scroll to position [525, 0]
click at [600, 423] on button "NEXT" at bounding box center [611, 423] width 133 height 31
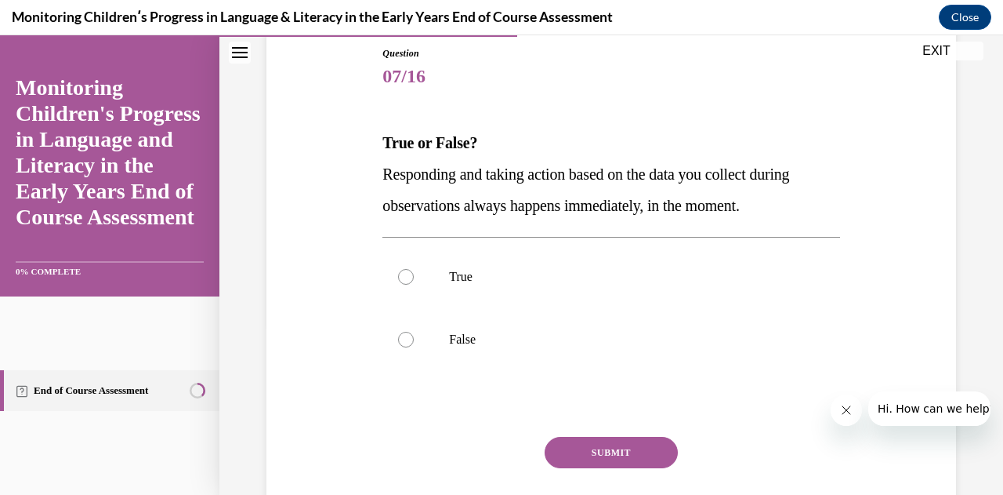
scroll to position [173, 0]
click at [406, 342] on div at bounding box center [406, 338] width 16 height 16
click at [406, 342] on input "False" at bounding box center [406, 338] width 16 height 16
radio input "true"
click at [576, 448] on button "SUBMIT" at bounding box center [611, 450] width 133 height 31
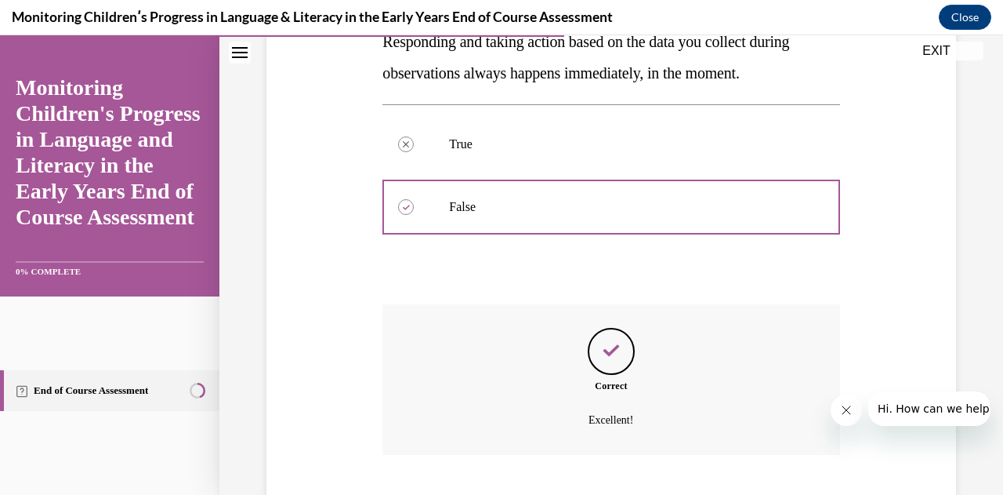
scroll to position [400, 0]
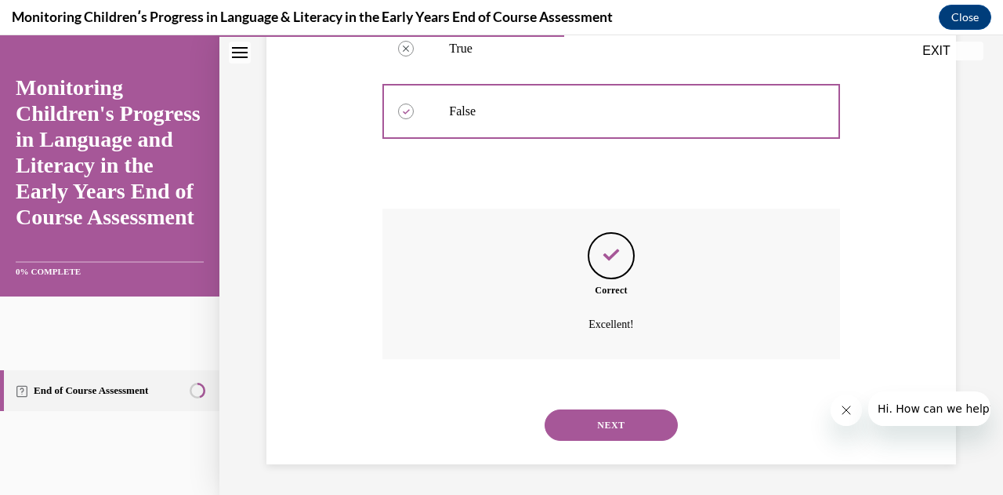
click at [574, 427] on button "NEXT" at bounding box center [611, 424] width 133 height 31
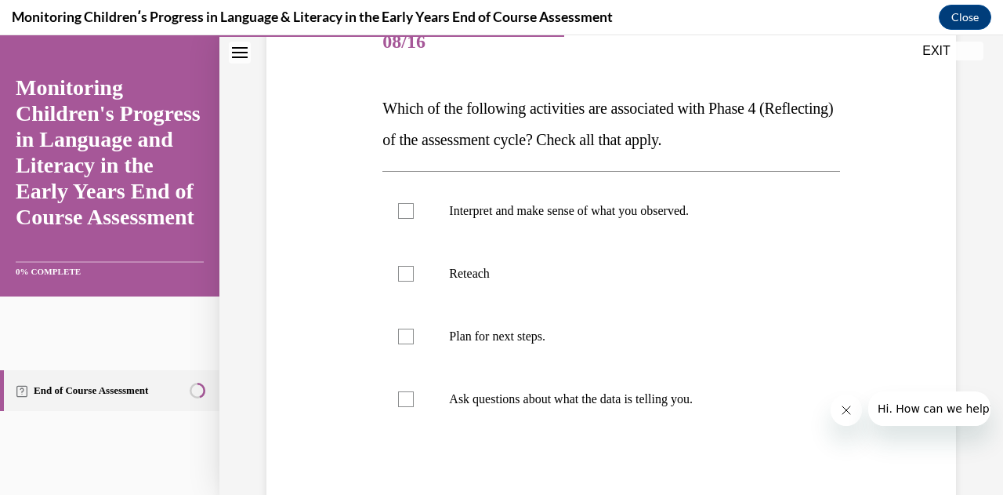
scroll to position [206, 0]
click at [401, 216] on div at bounding box center [406, 211] width 16 height 16
click at [401, 216] on input "Interpret and make sense of what you observed." at bounding box center [406, 211] width 16 height 16
checkbox input "true"
click at [405, 336] on div at bounding box center [406, 336] width 16 height 16
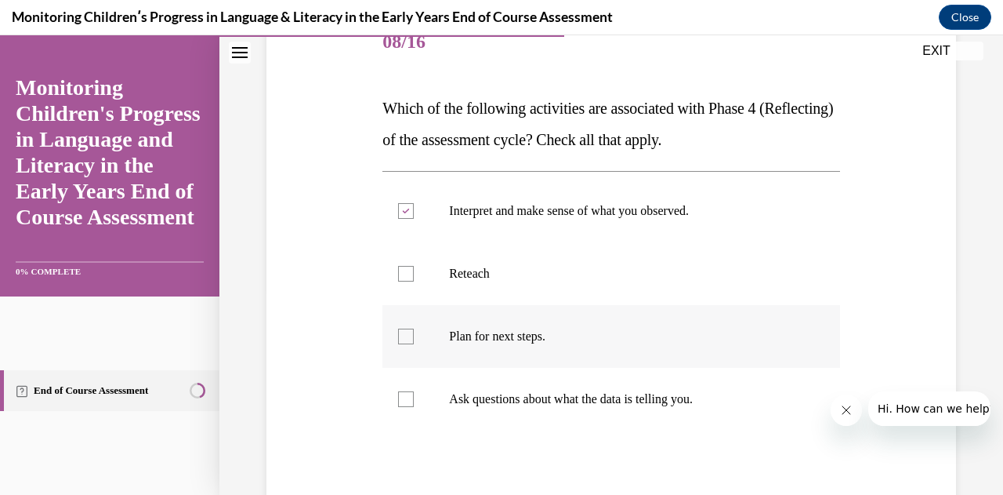
click at [405, 336] on input "Plan for next steps." at bounding box center [406, 336] width 16 height 16
checkbox input "true"
click at [408, 399] on div at bounding box center [406, 399] width 16 height 16
click at [408, 399] on input "Ask questions about what the data is telling you." at bounding box center [406, 399] width 16 height 16
checkbox input "true"
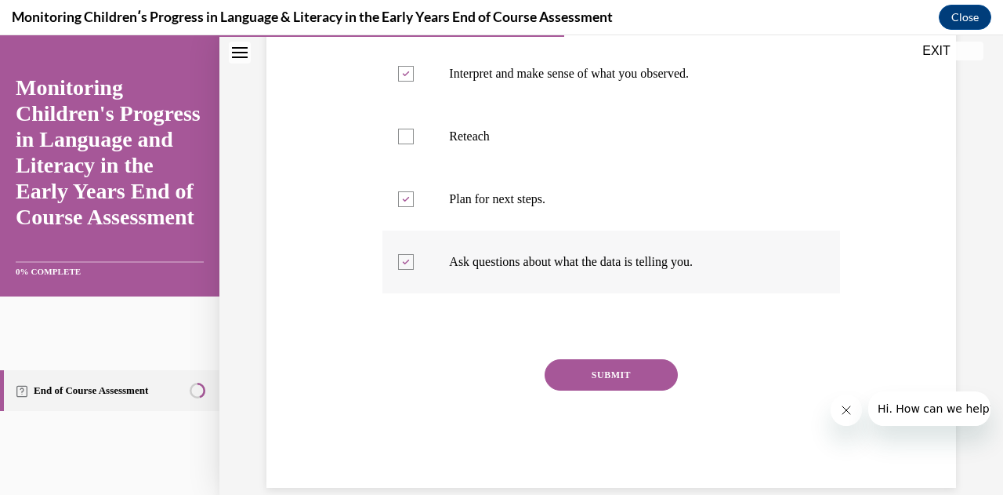
scroll to position [355, 0]
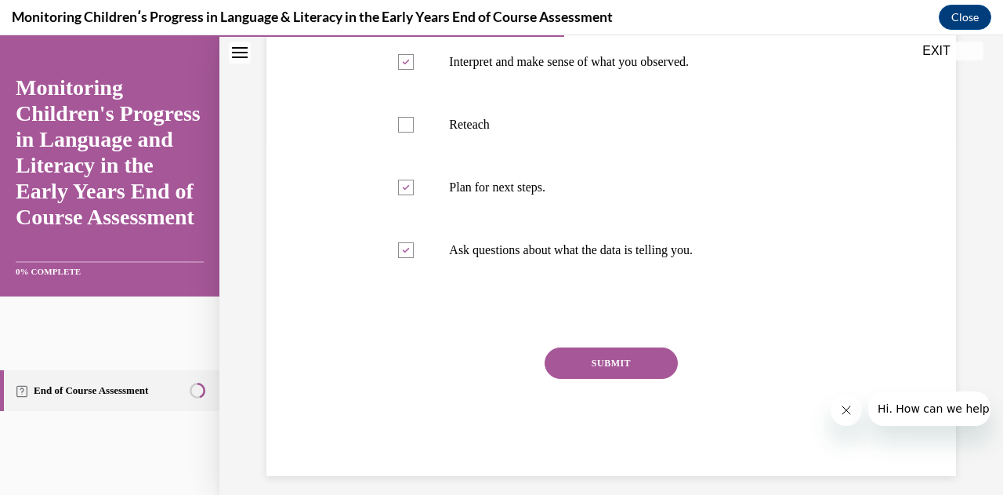
click at [567, 365] on button "SUBMIT" at bounding box center [611, 362] width 133 height 31
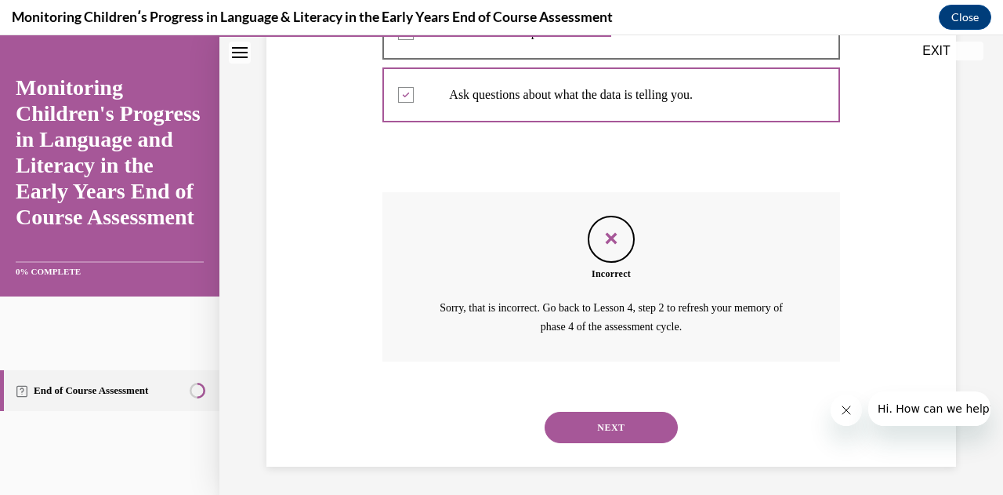
scroll to position [512, 0]
click at [593, 424] on button "NEXT" at bounding box center [611, 425] width 133 height 31
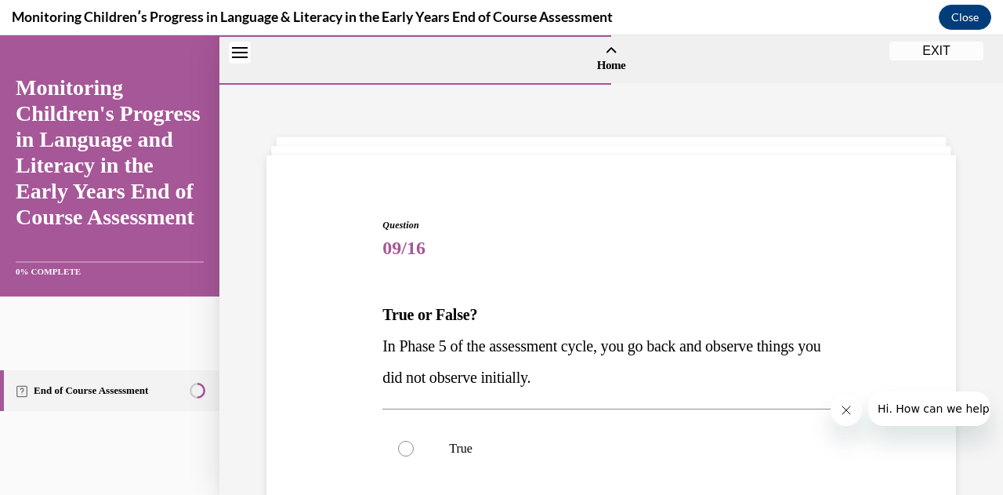
scroll to position [139, 0]
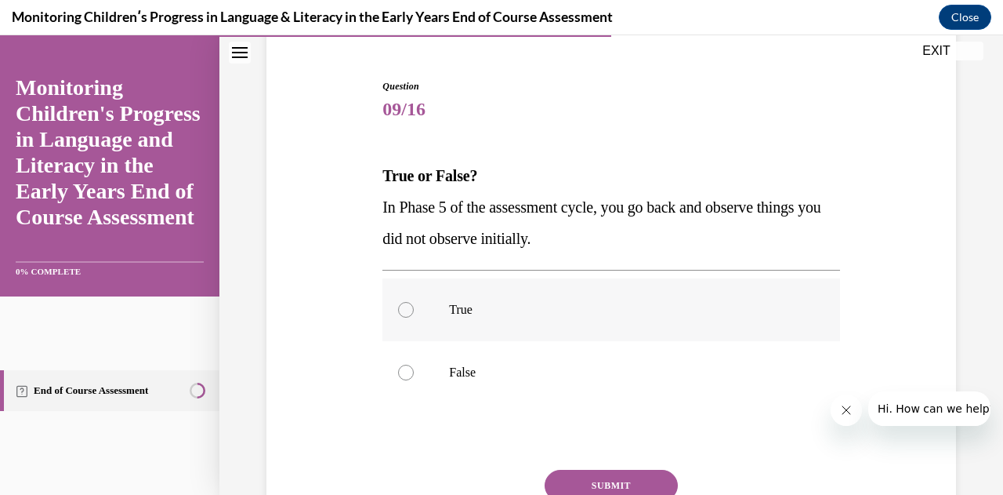
click at [404, 311] on div at bounding box center [406, 310] width 16 height 16
click at [404, 311] on input "True" at bounding box center [406, 310] width 16 height 16
radio input "true"
click at [565, 475] on button "SUBMIT" at bounding box center [611, 485] width 133 height 31
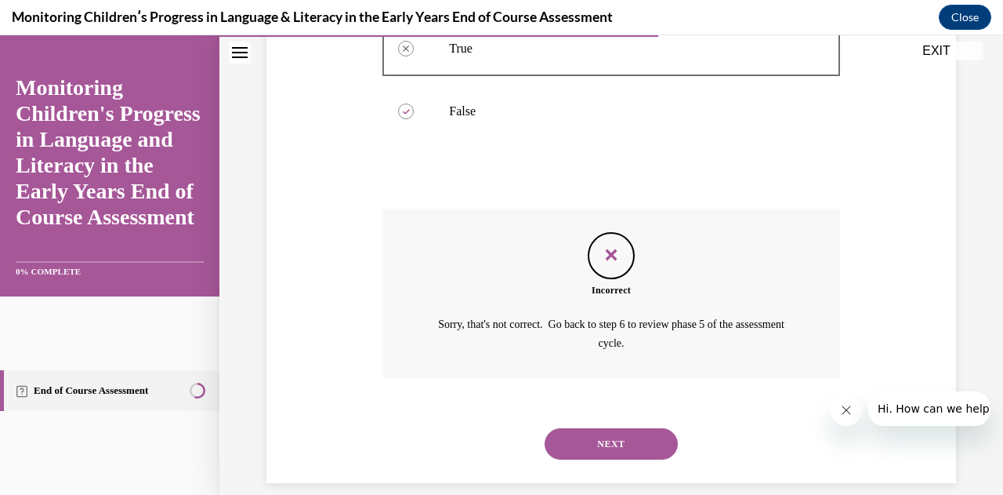
scroll to position [418, 0]
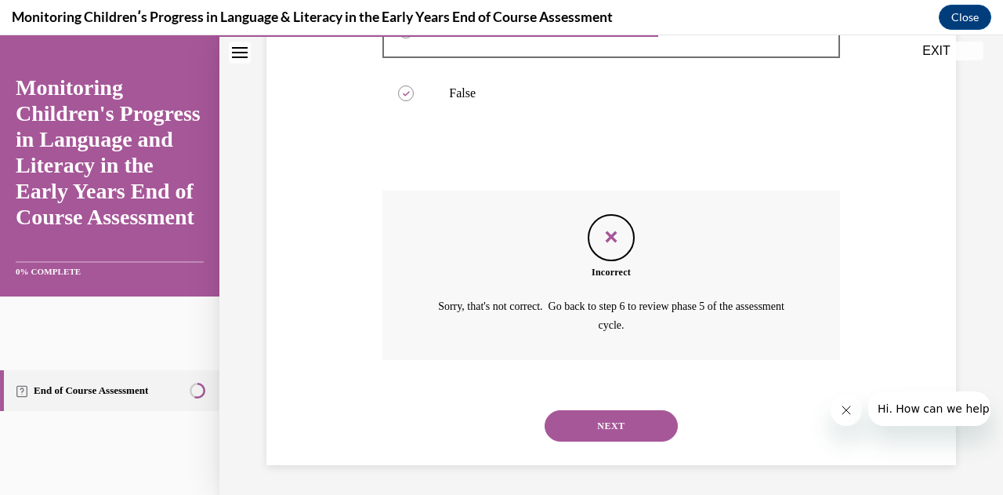
click at [598, 424] on button "NEXT" at bounding box center [611, 425] width 133 height 31
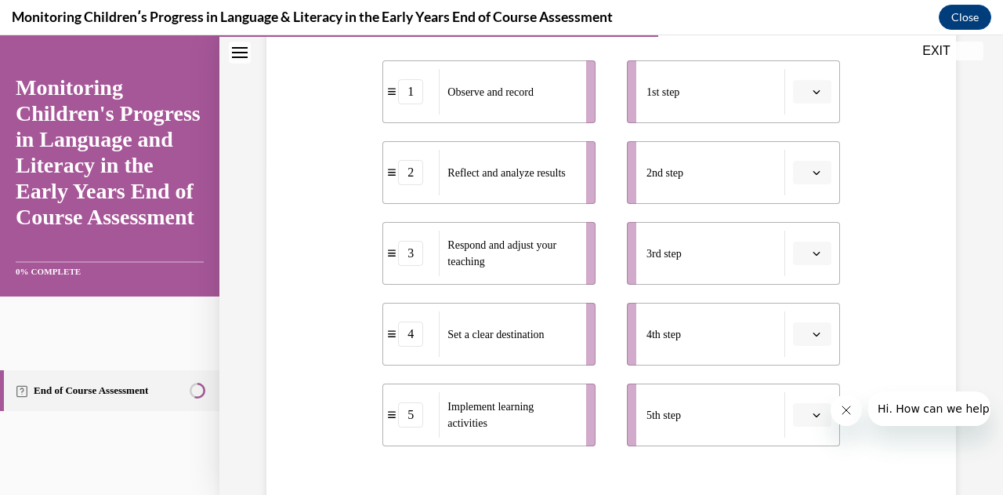
scroll to position [325, 0]
click at [802, 100] on button "button" at bounding box center [812, 92] width 38 height 24
click at [807, 252] on div "4" at bounding box center [800, 251] width 38 height 31
click at [813, 176] on icon "button" at bounding box center [817, 173] width 8 height 8
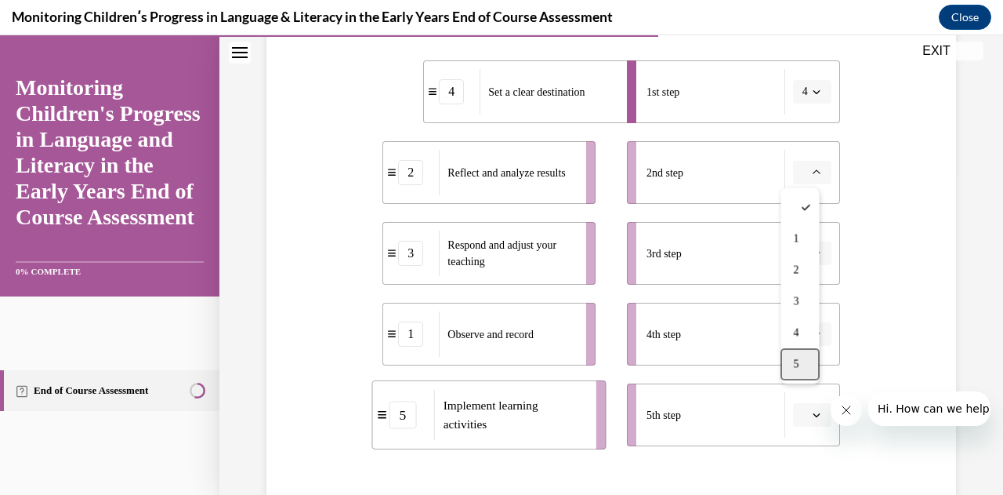
click at [811, 361] on div "5" at bounding box center [800, 363] width 38 height 31
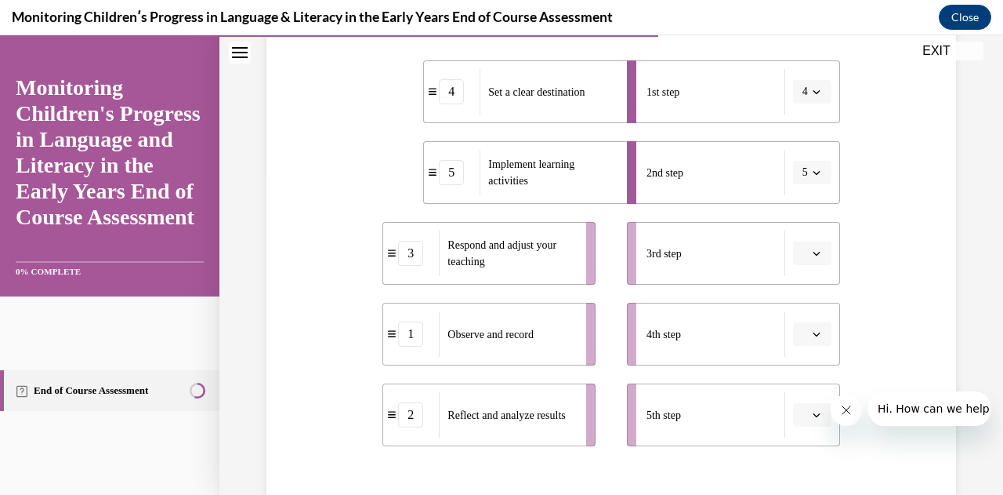
click at [812, 259] on button "button" at bounding box center [812, 253] width 38 height 24
click at [805, 383] on div "3" at bounding box center [800, 381] width 38 height 31
click at [804, 341] on button "button" at bounding box center [812, 334] width 38 height 24
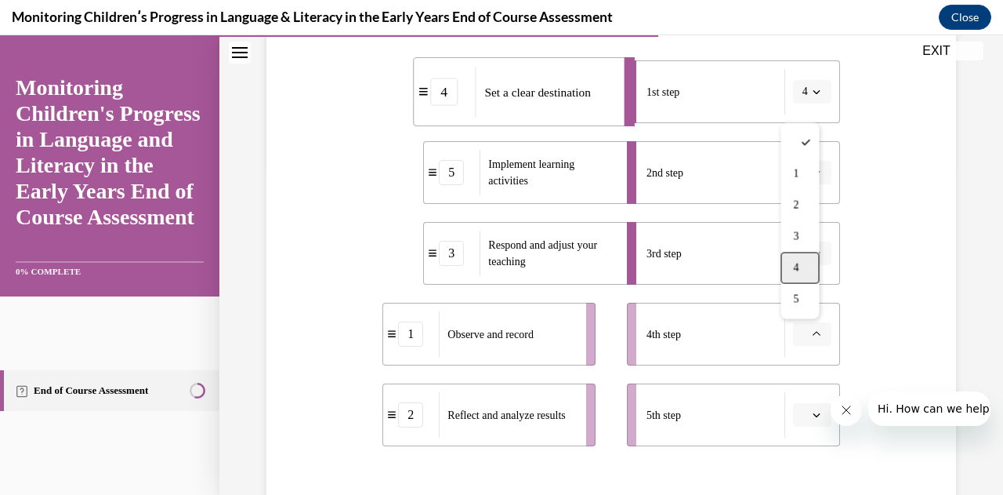
click at [814, 273] on div "4" at bounding box center [800, 267] width 38 height 31
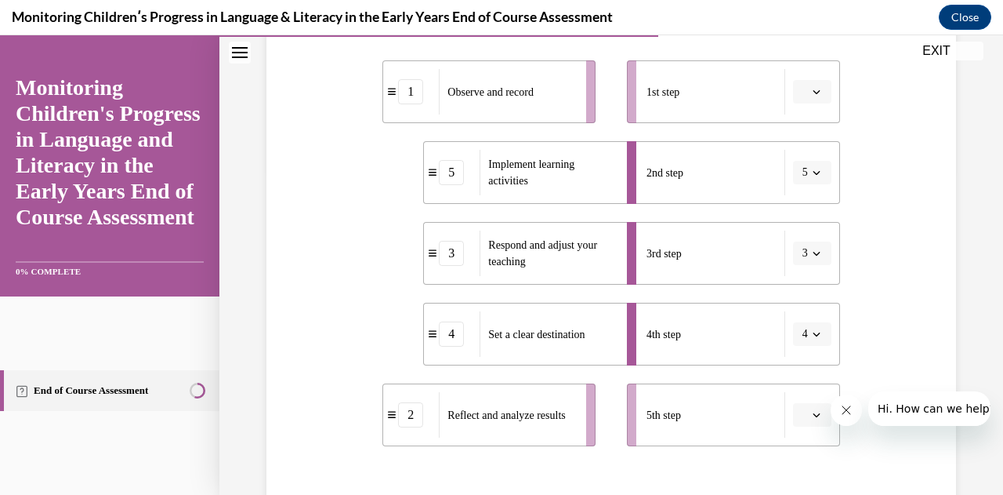
click at [813, 413] on icon "button" at bounding box center [816, 415] width 7 height 4
click at [804, 280] on div "2" at bounding box center [800, 285] width 38 height 31
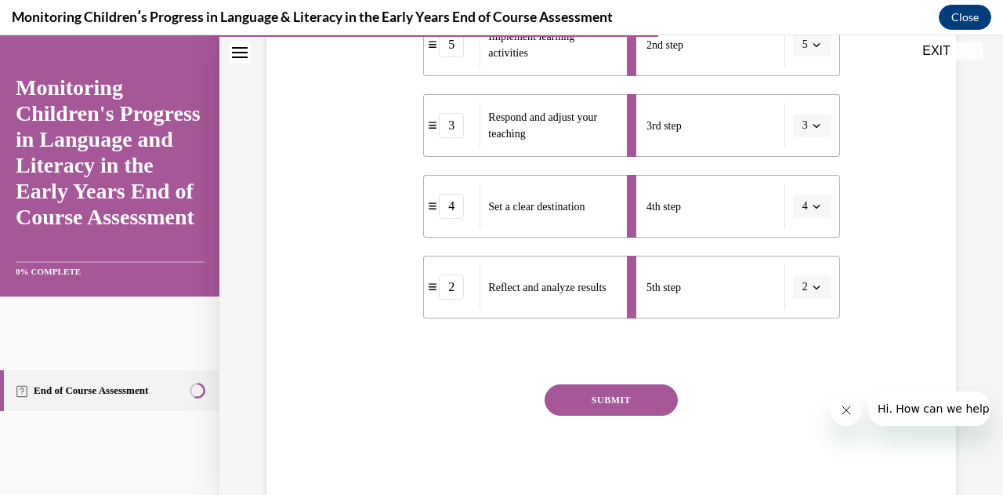
scroll to position [457, 0]
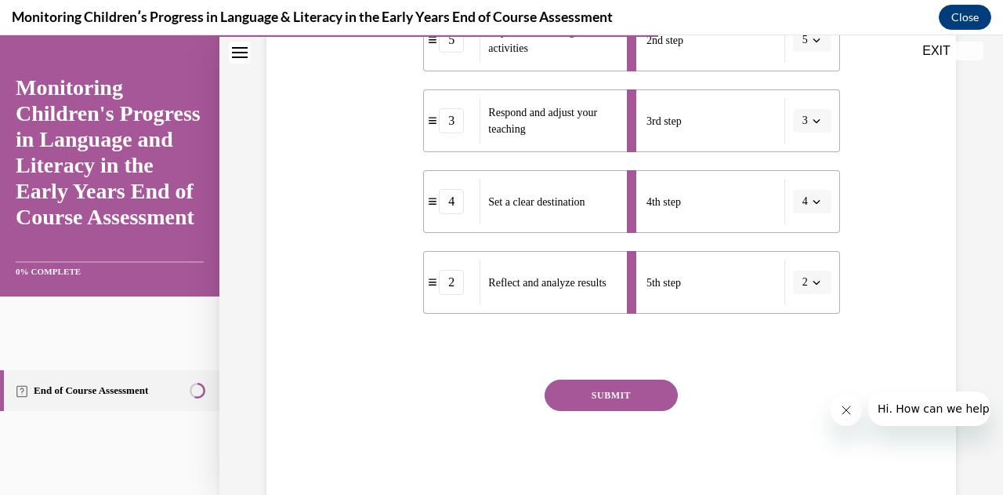
click at [643, 395] on button "SUBMIT" at bounding box center [611, 394] width 133 height 31
click at [597, 395] on button "SUBMIT" at bounding box center [611, 394] width 133 height 31
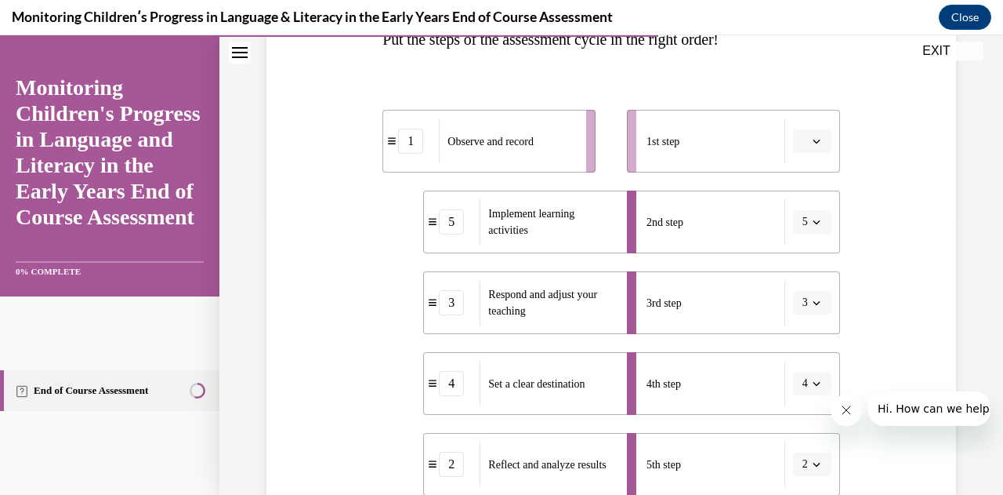
scroll to position [274, 0]
click at [812, 150] on button "button" at bounding box center [812, 142] width 38 height 24
click at [808, 305] on div "4" at bounding box center [800, 301] width 38 height 31
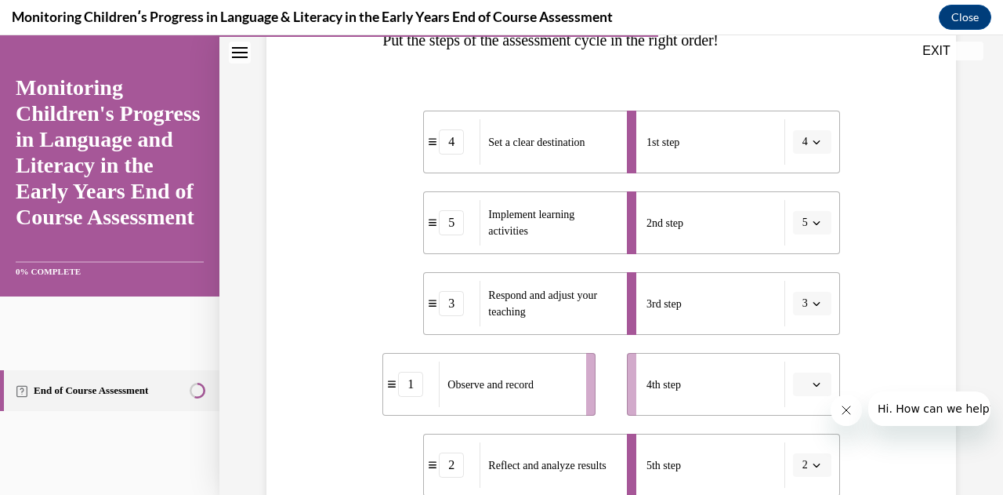
click at [811, 379] on span "button" at bounding box center [816, 384] width 11 height 11
click at [807, 225] on div "1" at bounding box center [800, 224] width 38 height 31
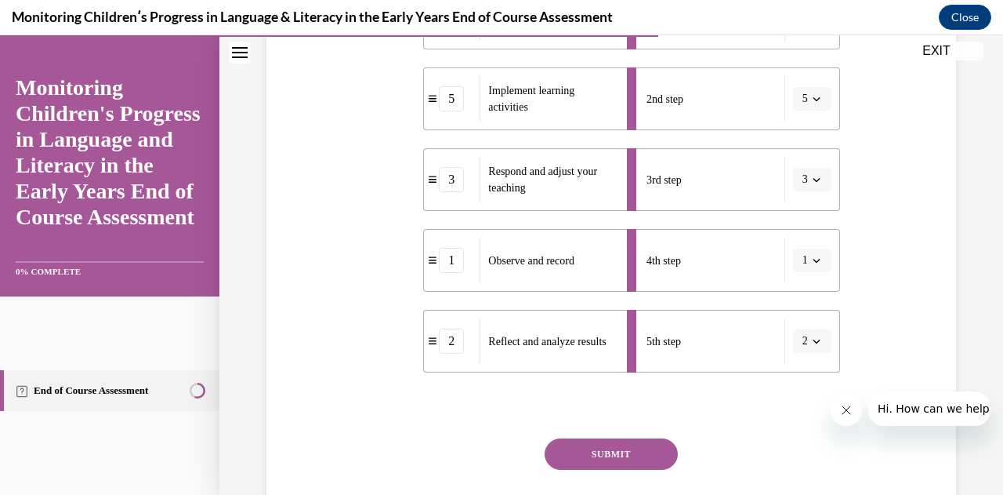
scroll to position [399, 0]
click at [597, 444] on button "SUBMIT" at bounding box center [611, 452] width 133 height 31
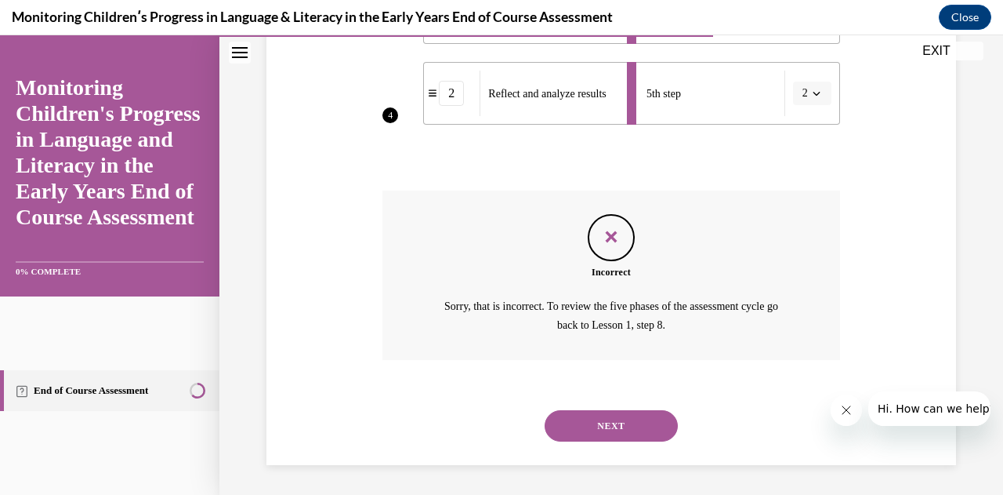
scroll to position [646, 0]
click at [611, 420] on button "NEXT" at bounding box center [611, 425] width 133 height 31
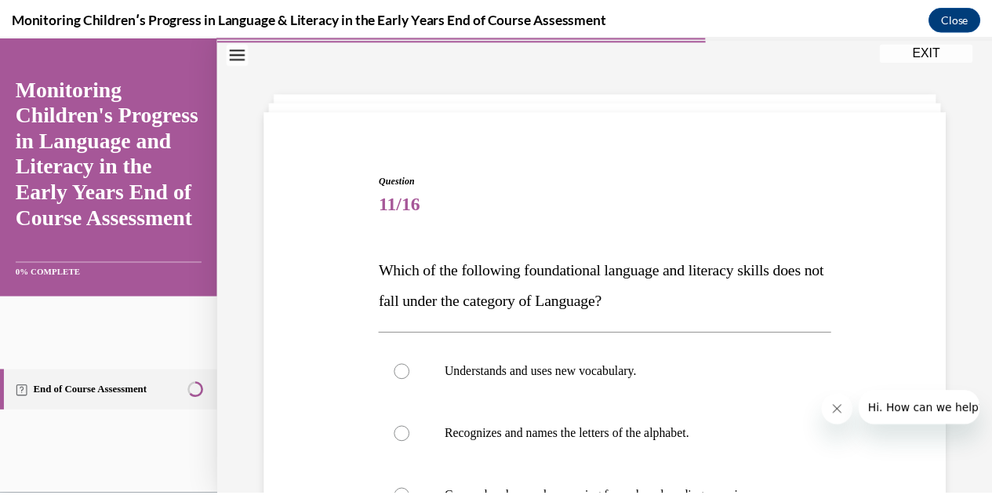
scroll to position [44, 0]
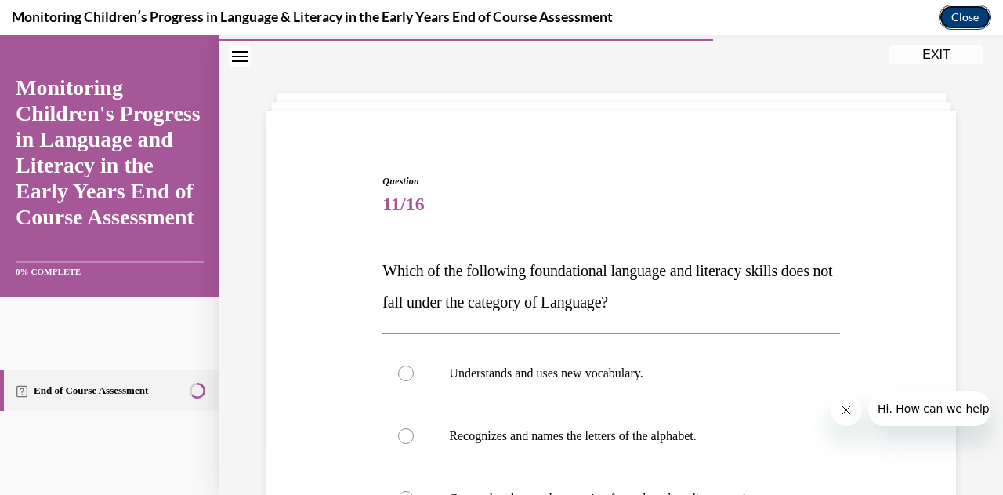
click at [968, 21] on button "Close" at bounding box center [965, 17] width 53 height 25
